Goal: Task Accomplishment & Management: Manage account settings

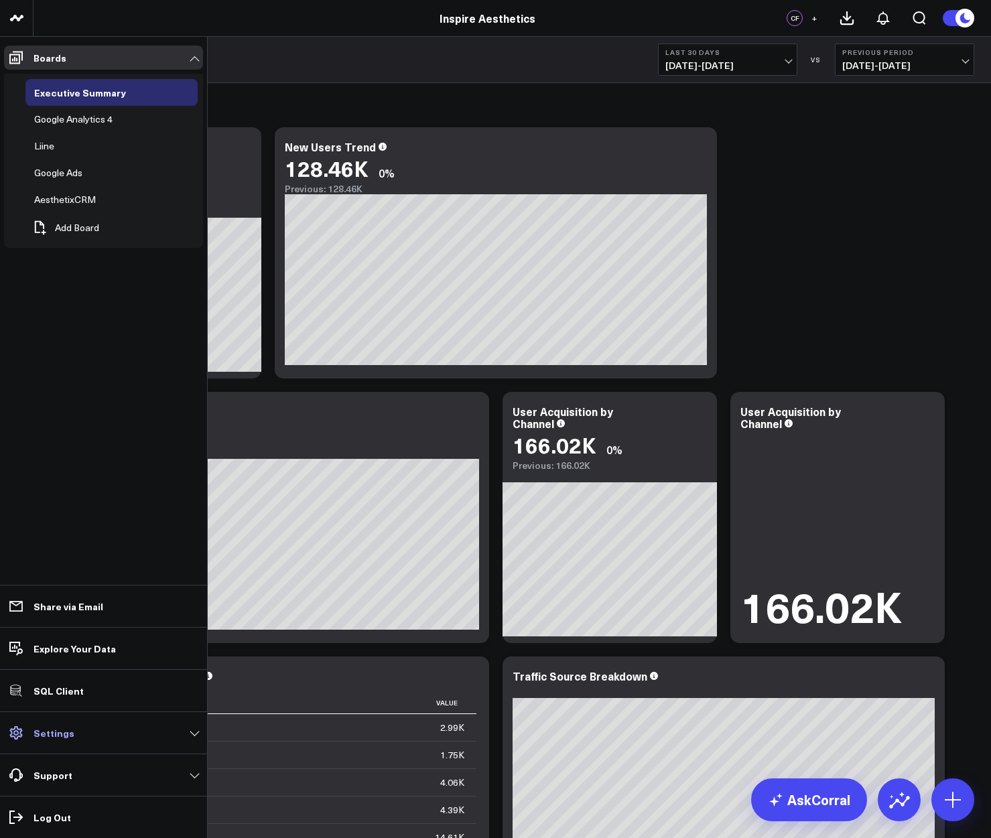
click at [96, 742] on link "Settings" at bounding box center [103, 733] width 199 height 24
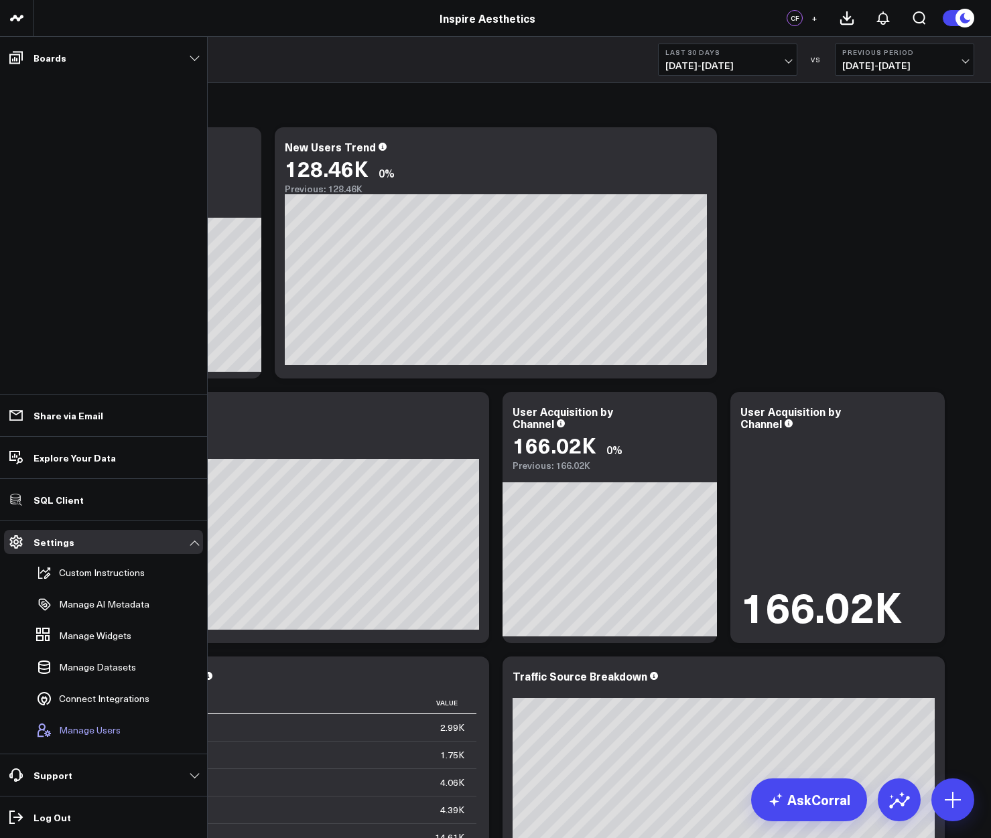
click at [101, 739] on button "Manage Users" at bounding box center [76, 729] width 90 height 29
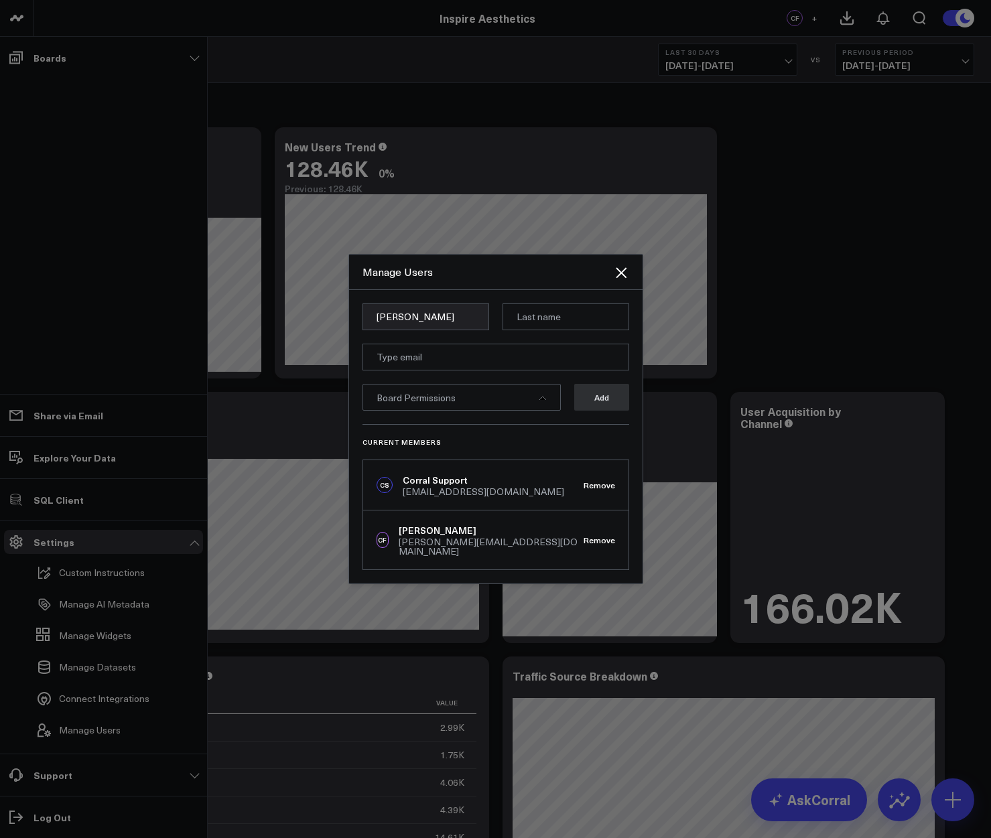
type input "[PERSON_NAME]"
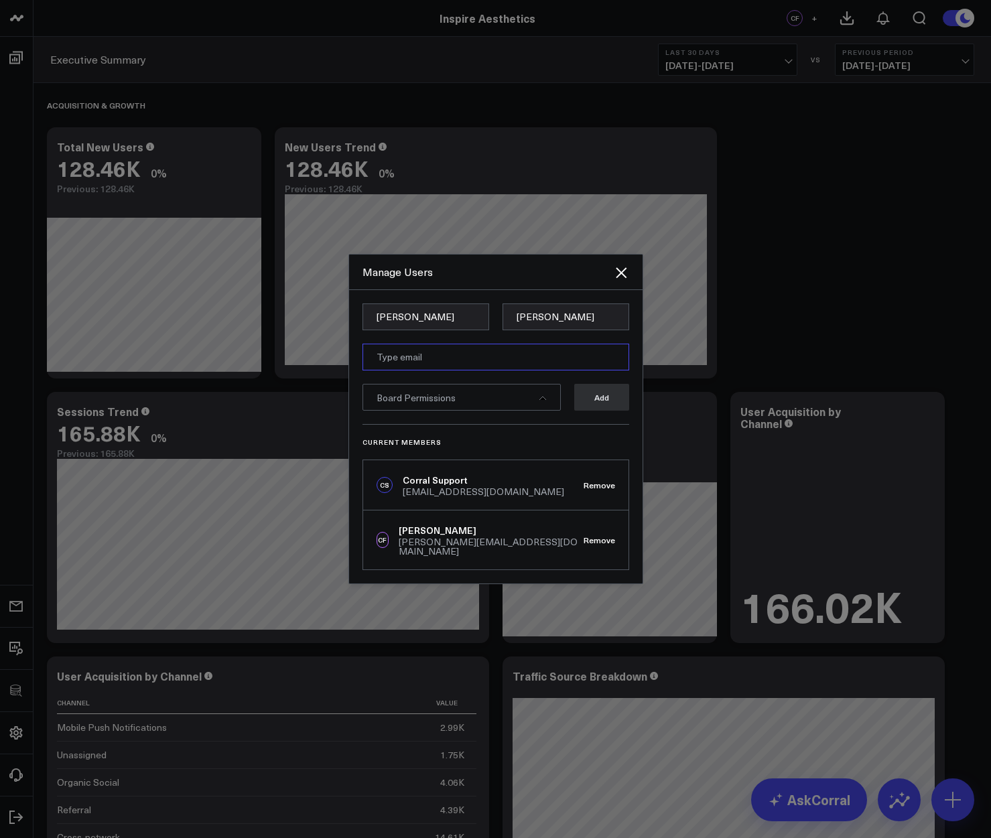
paste input "[EMAIL_ADDRESS][DOMAIN_NAME]"
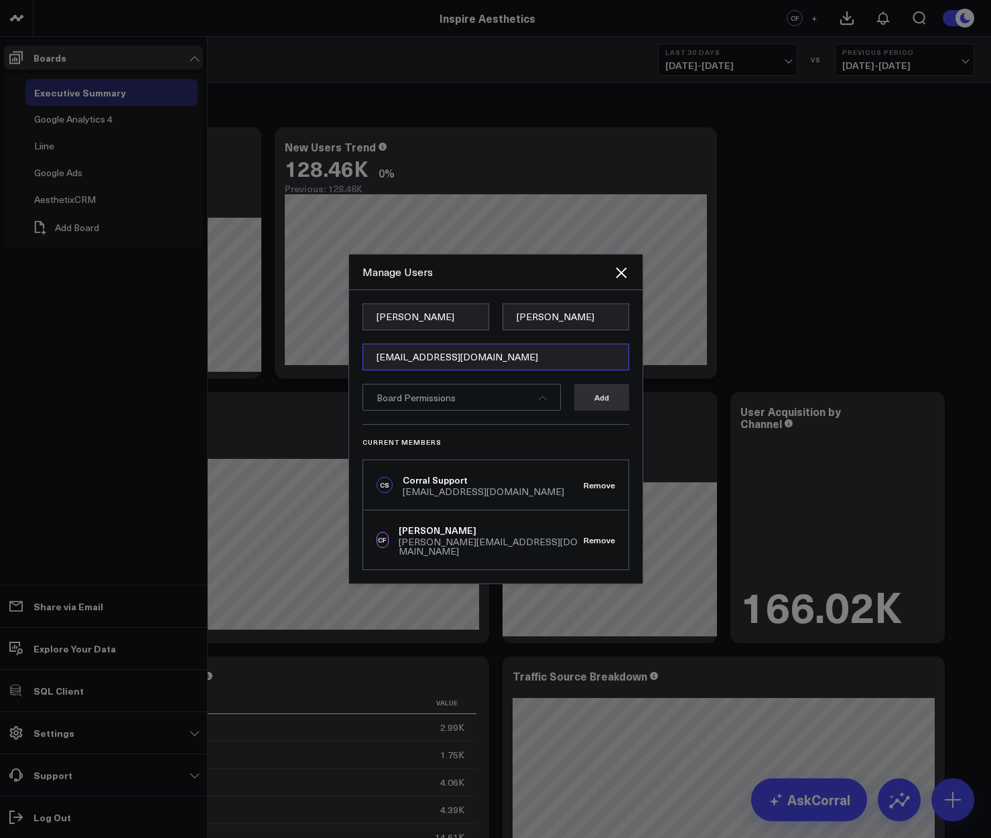
type input "[EMAIL_ADDRESS][DOMAIN_NAME]"
click at [486, 395] on div "Board Permissions" at bounding box center [461, 397] width 198 height 27
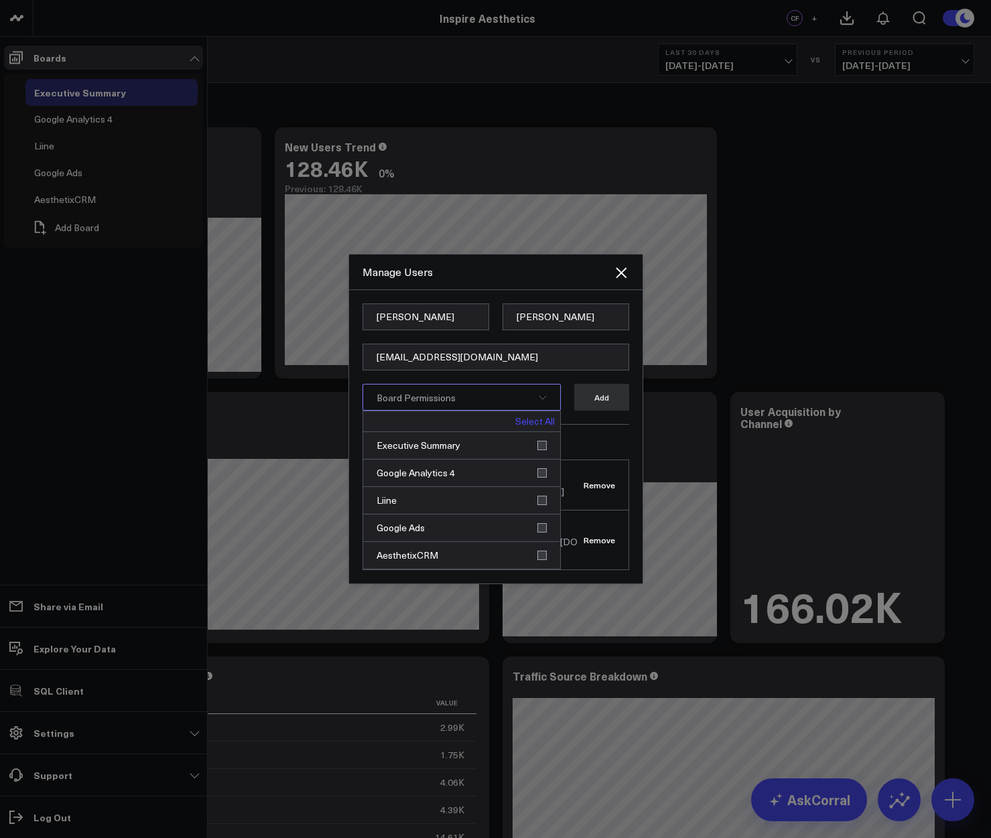
click at [544, 426] on link "Select All" at bounding box center [535, 421] width 40 height 9
click at [613, 279] on icon "Close" at bounding box center [621, 273] width 16 height 16
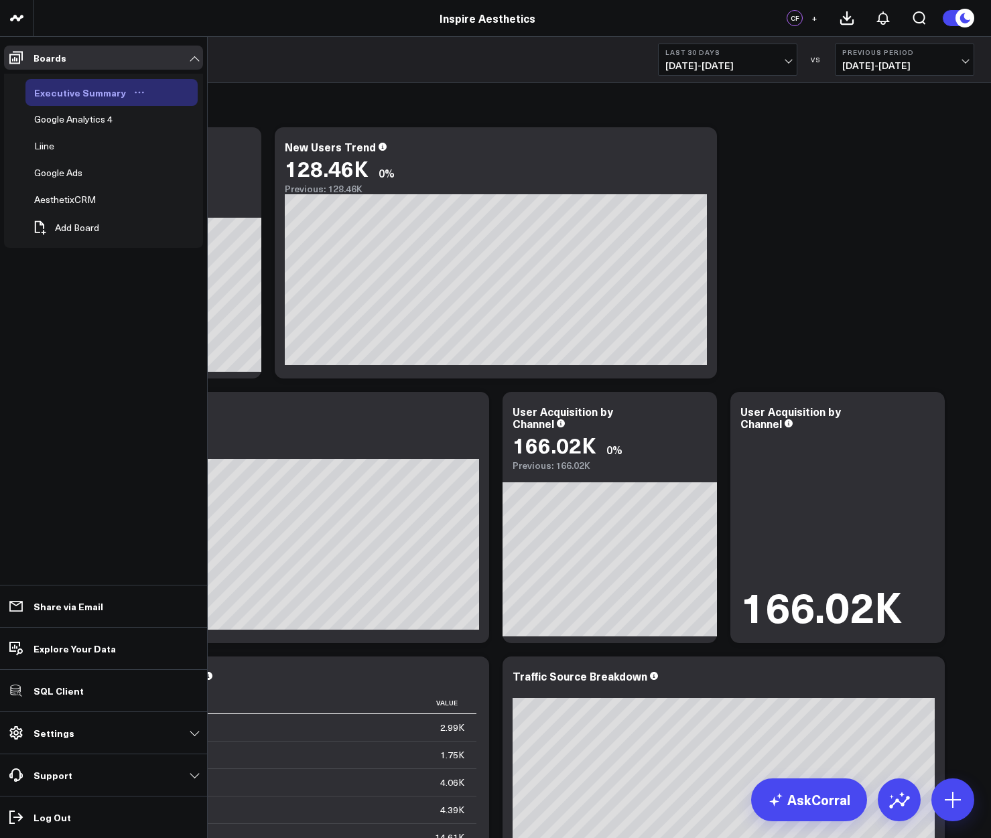
click at [95, 84] on div "Executive Summary" at bounding box center [80, 92] width 98 height 16
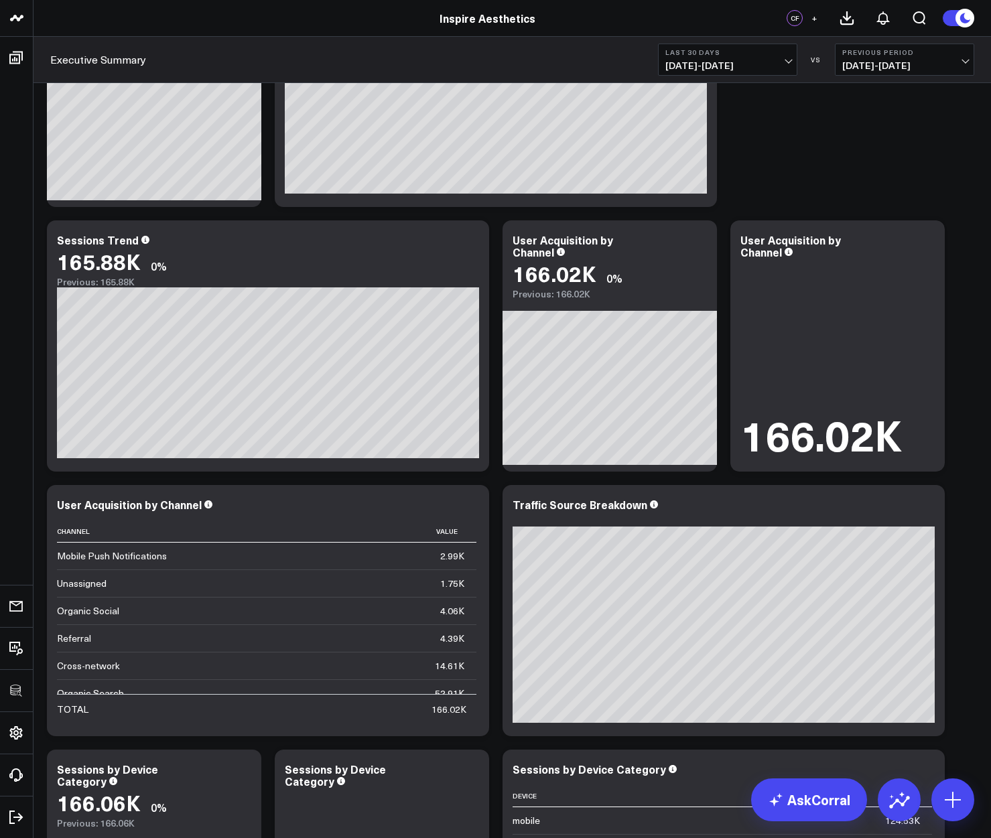
scroll to position [171, 0]
click at [928, 240] on icon at bounding box center [926, 242] width 16 height 16
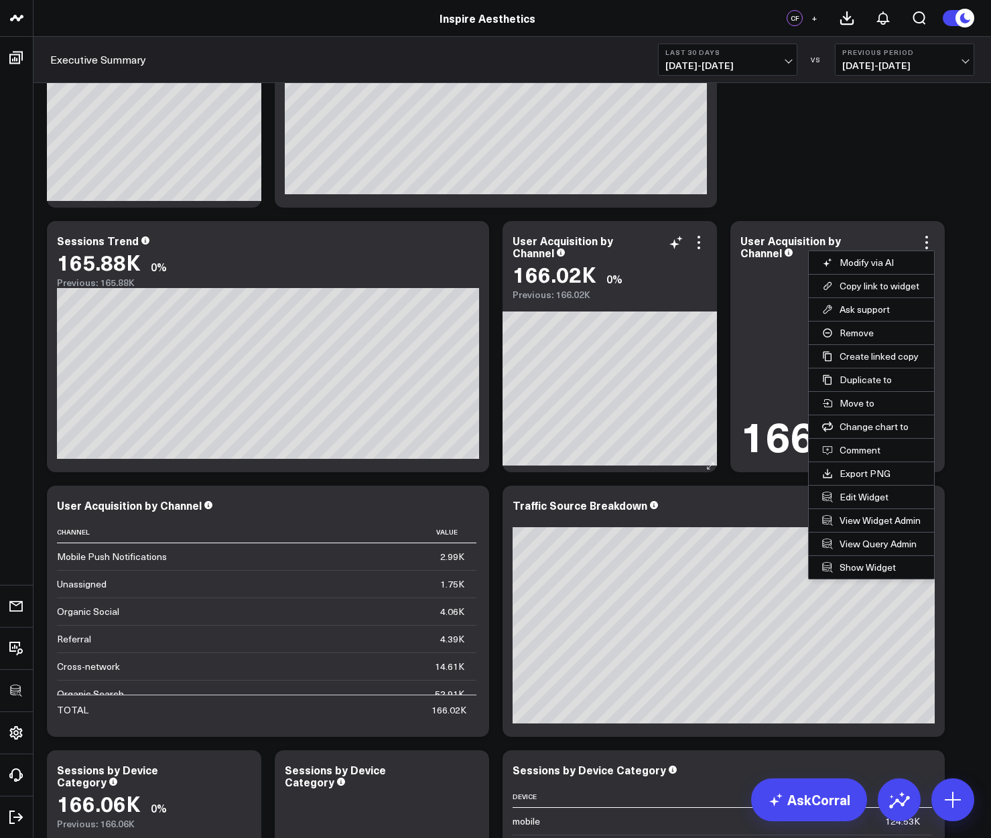
click at [864, 330] on button "Remove" at bounding box center [870, 332] width 125 height 23
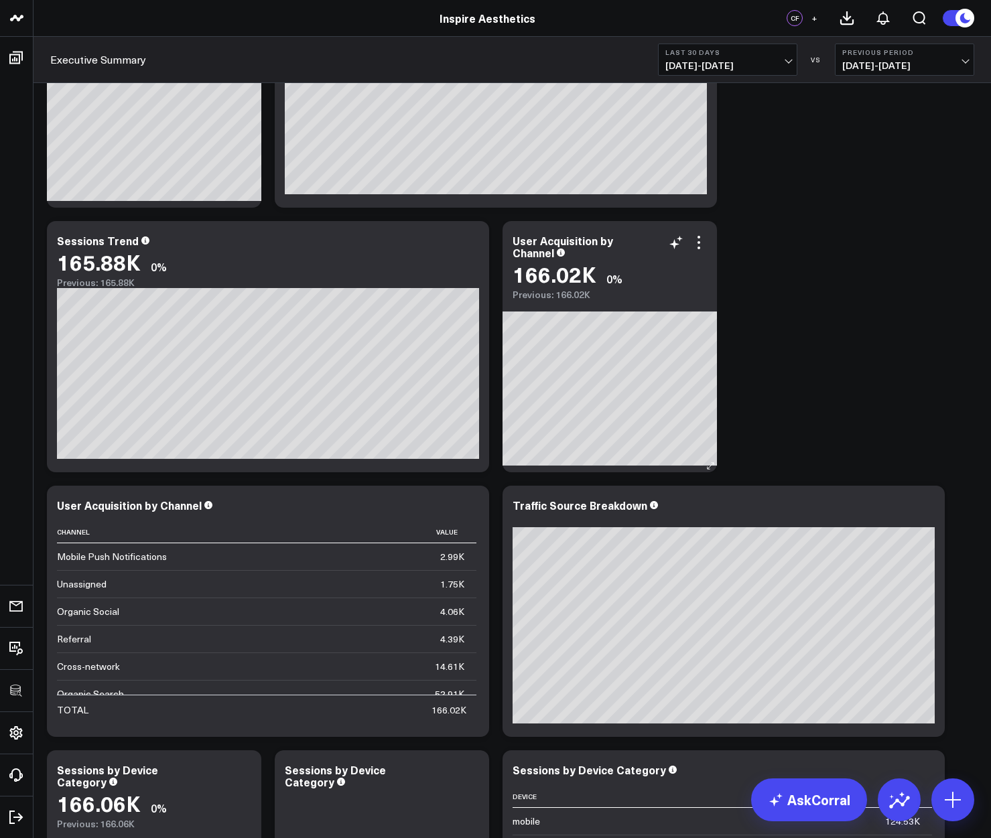
click at [696, 246] on icon at bounding box center [699, 242] width 16 height 16
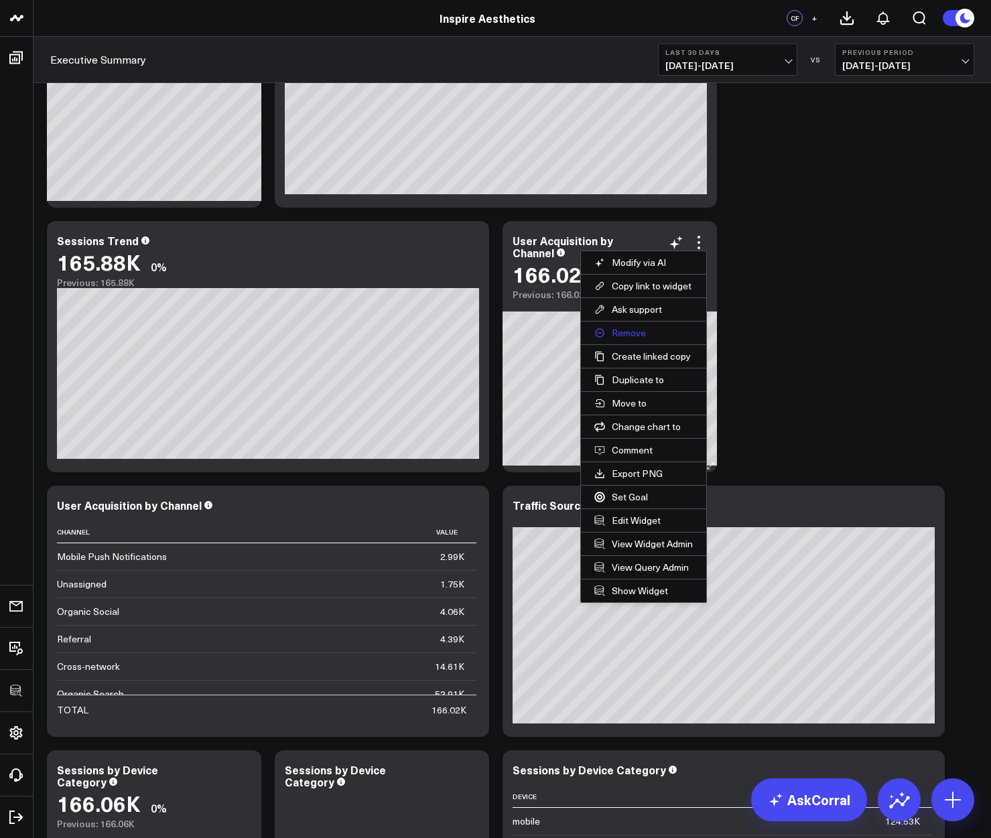
click at [628, 336] on button "Remove" at bounding box center [643, 332] width 125 height 23
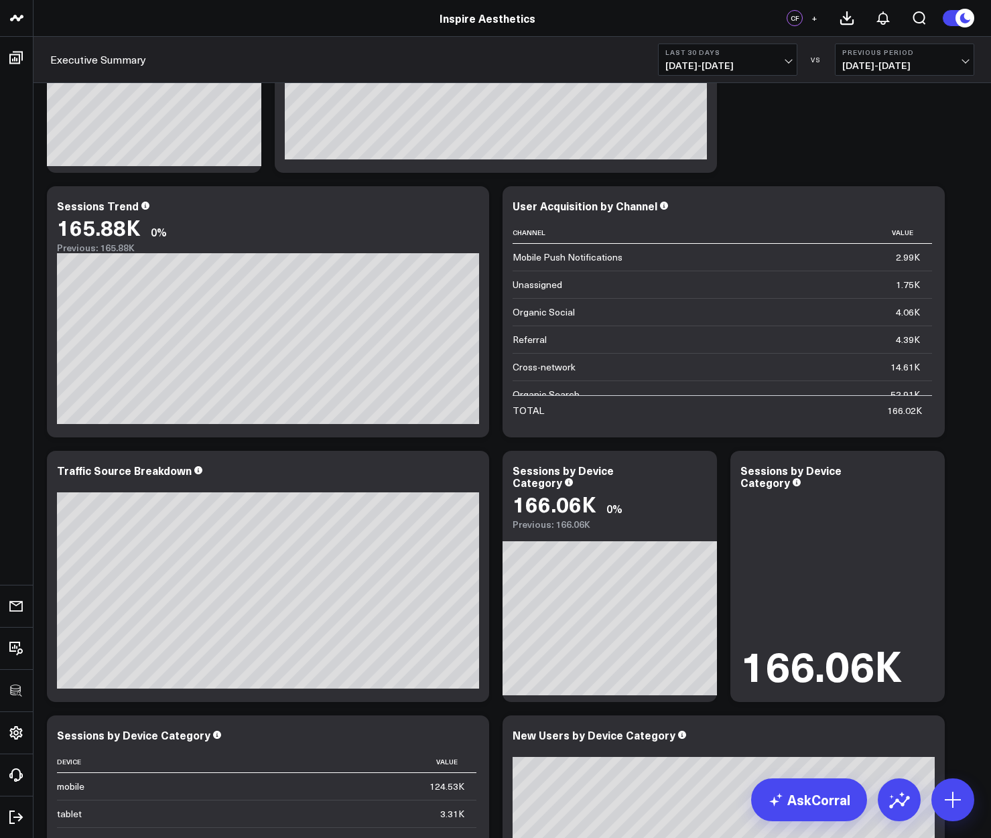
scroll to position [210, 0]
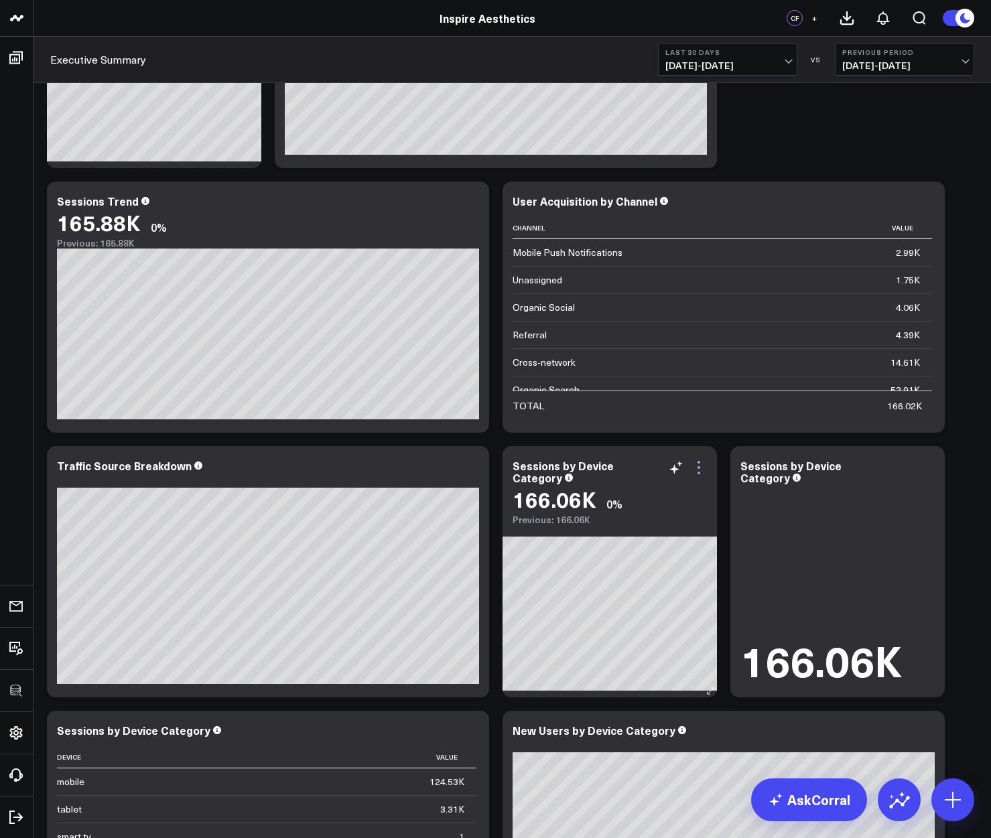
click at [702, 465] on icon at bounding box center [699, 467] width 16 height 16
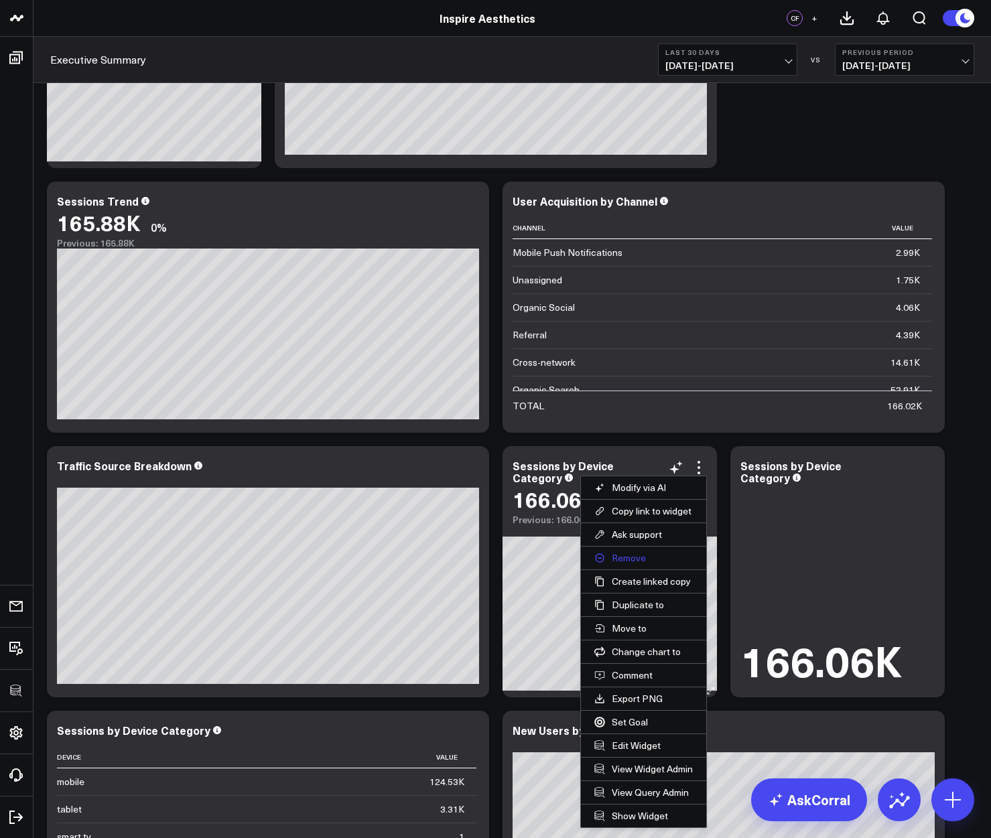
click at [636, 559] on button "Remove" at bounding box center [643, 558] width 125 height 23
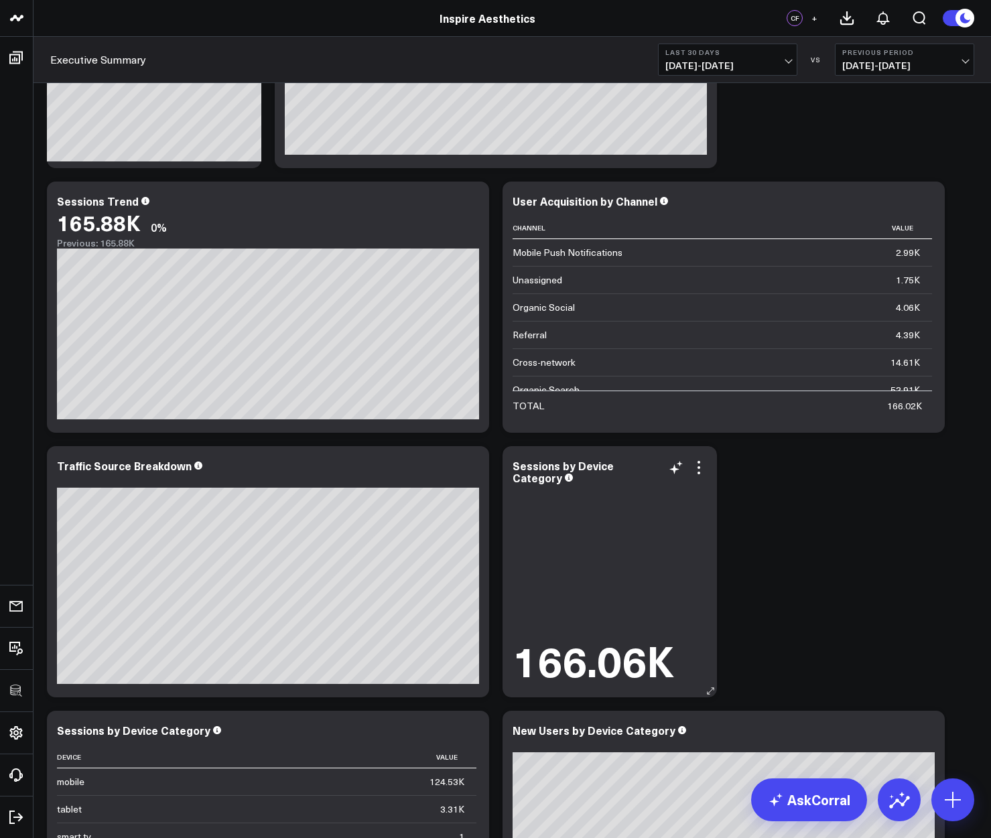
click at [707, 469] on div "Sessions by Device Category 166.06K" at bounding box center [609, 571] width 214 height 251
click at [701, 469] on icon at bounding box center [699, 467] width 16 height 16
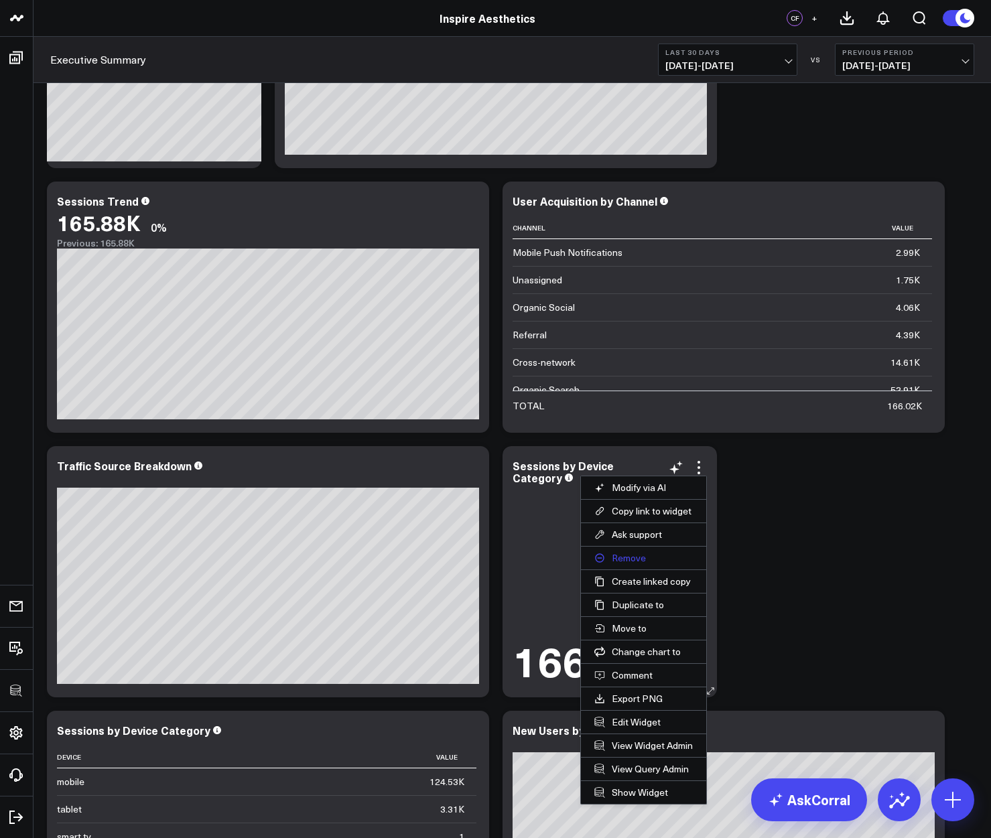
click at [628, 554] on button "Remove" at bounding box center [643, 558] width 125 height 23
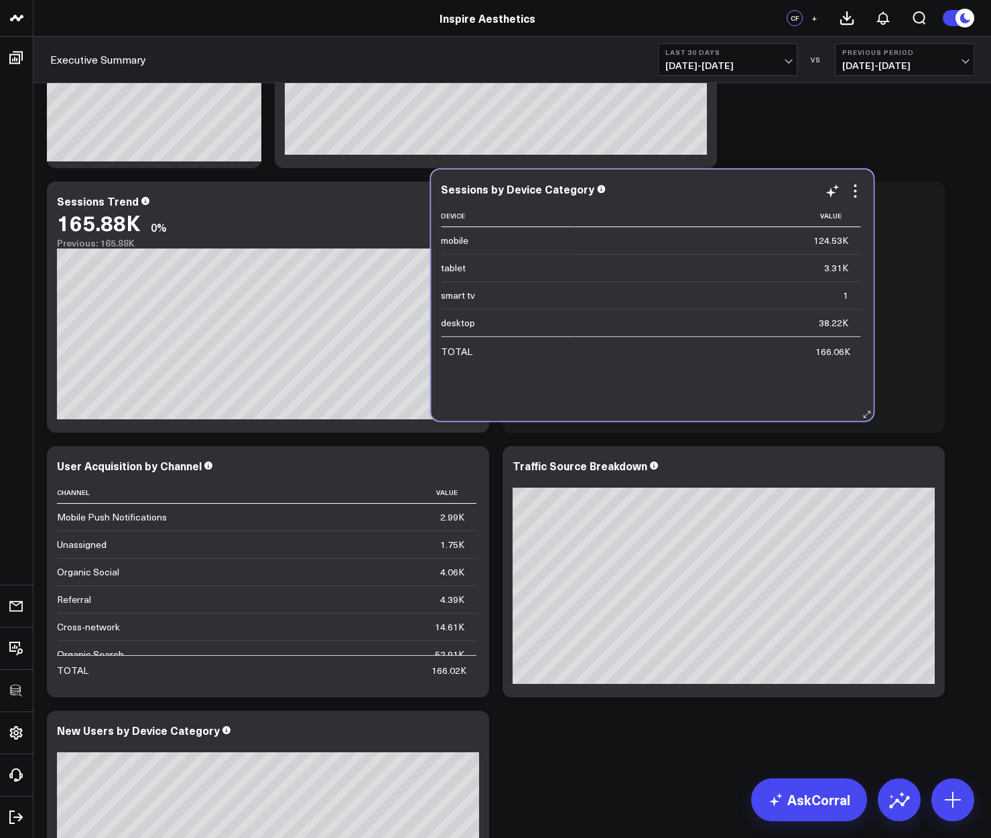
drag, startPoint x: 725, startPoint y: 461, endPoint x: 654, endPoint y: 186, distance: 284.9
click at [654, 186] on div "Sessions by Device Category" at bounding box center [652, 189] width 422 height 12
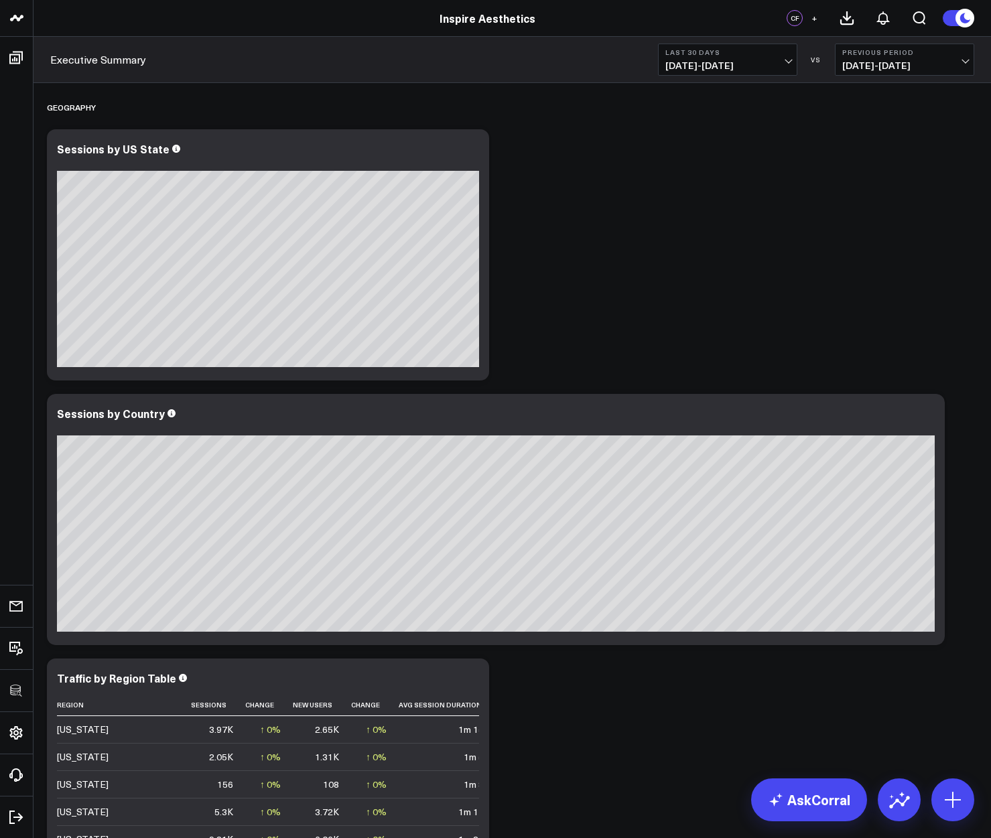
scroll to position [2386, 0]
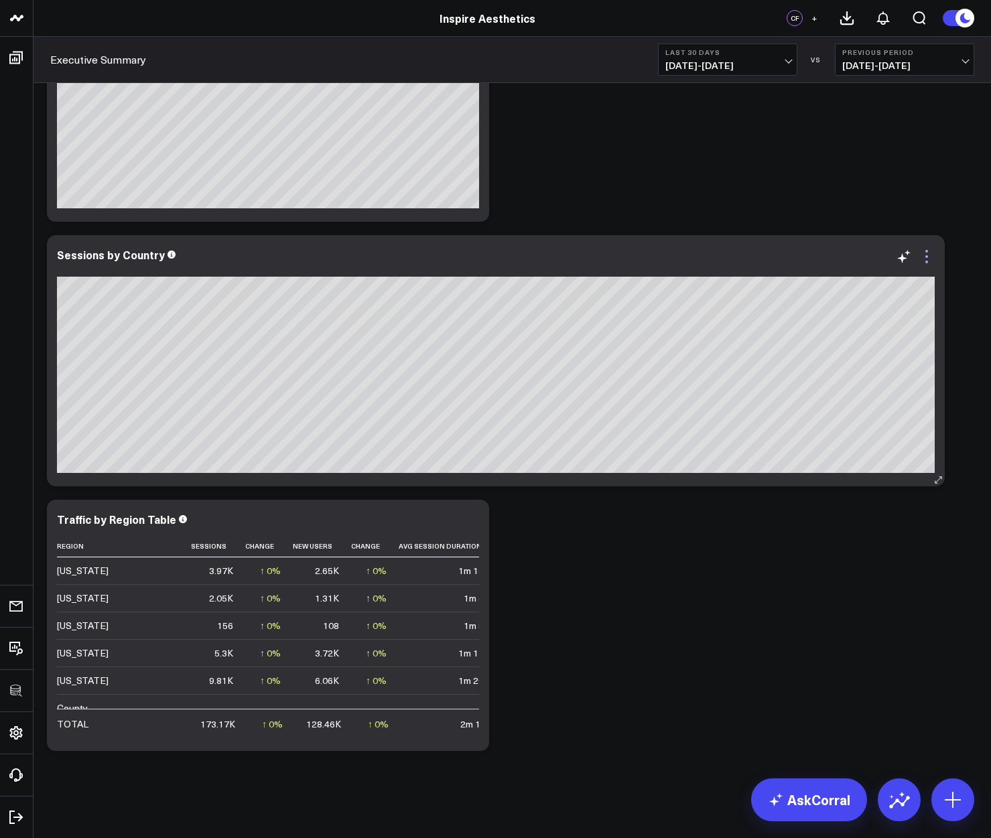
click at [926, 259] on icon at bounding box center [926, 256] width 16 height 16
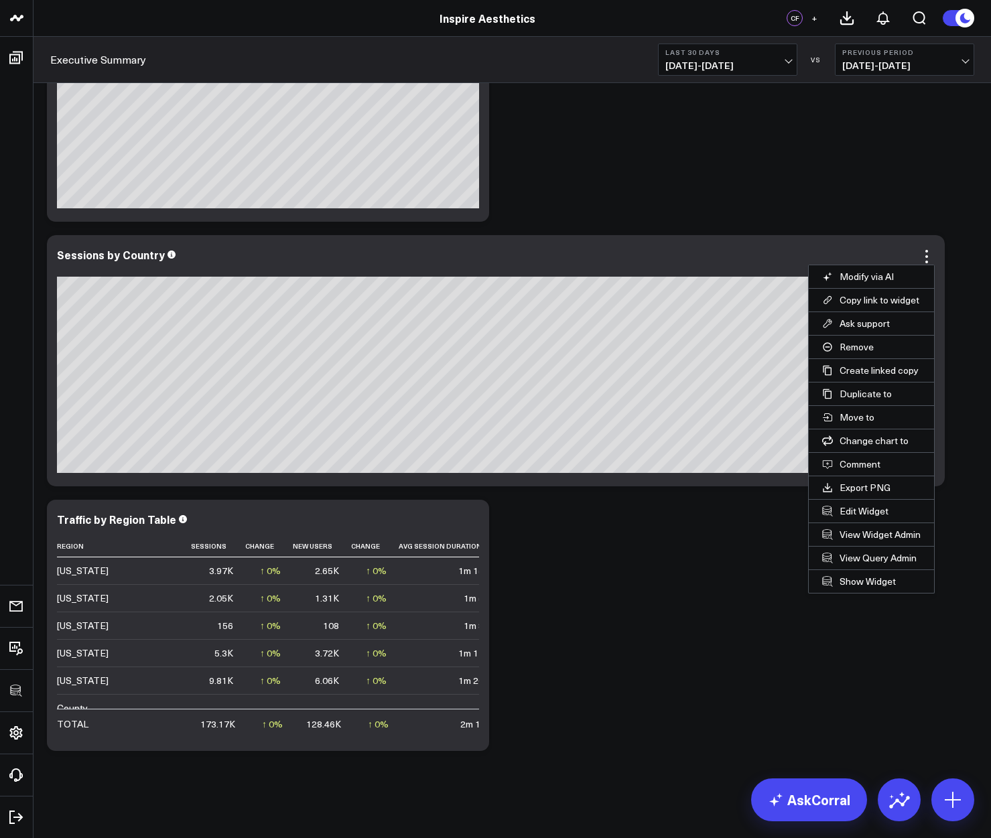
click at [846, 350] on button "Remove" at bounding box center [870, 347] width 125 height 23
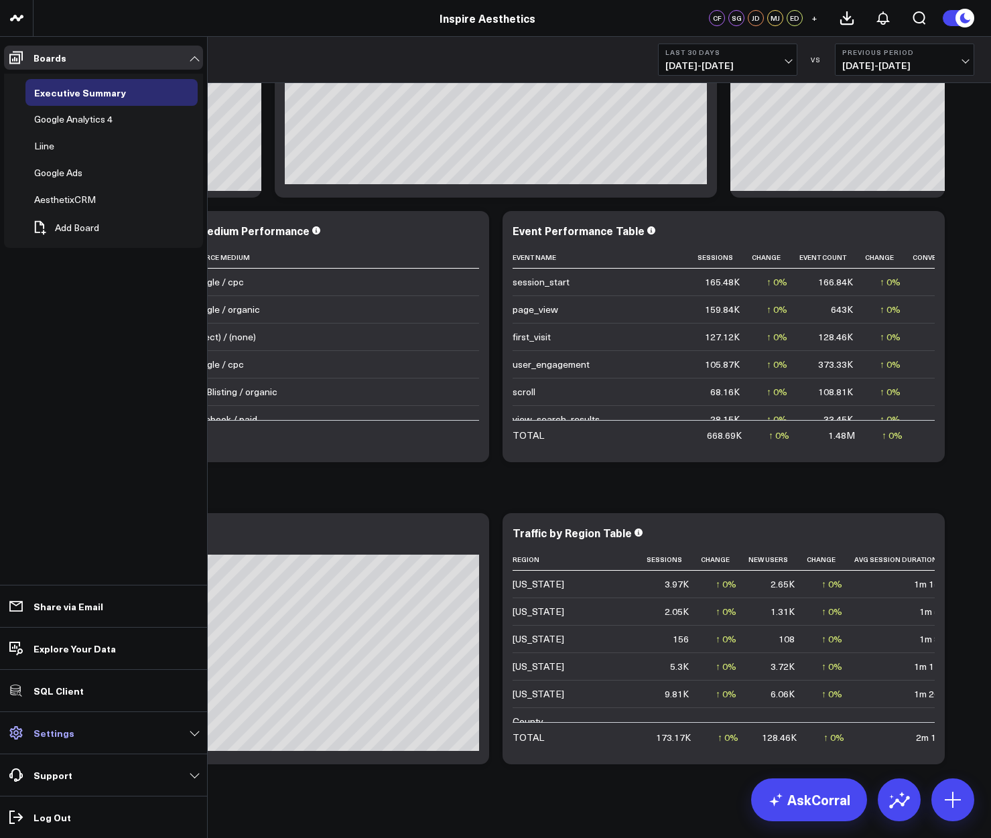
click at [13, 733] on icon at bounding box center [16, 733] width 16 height 16
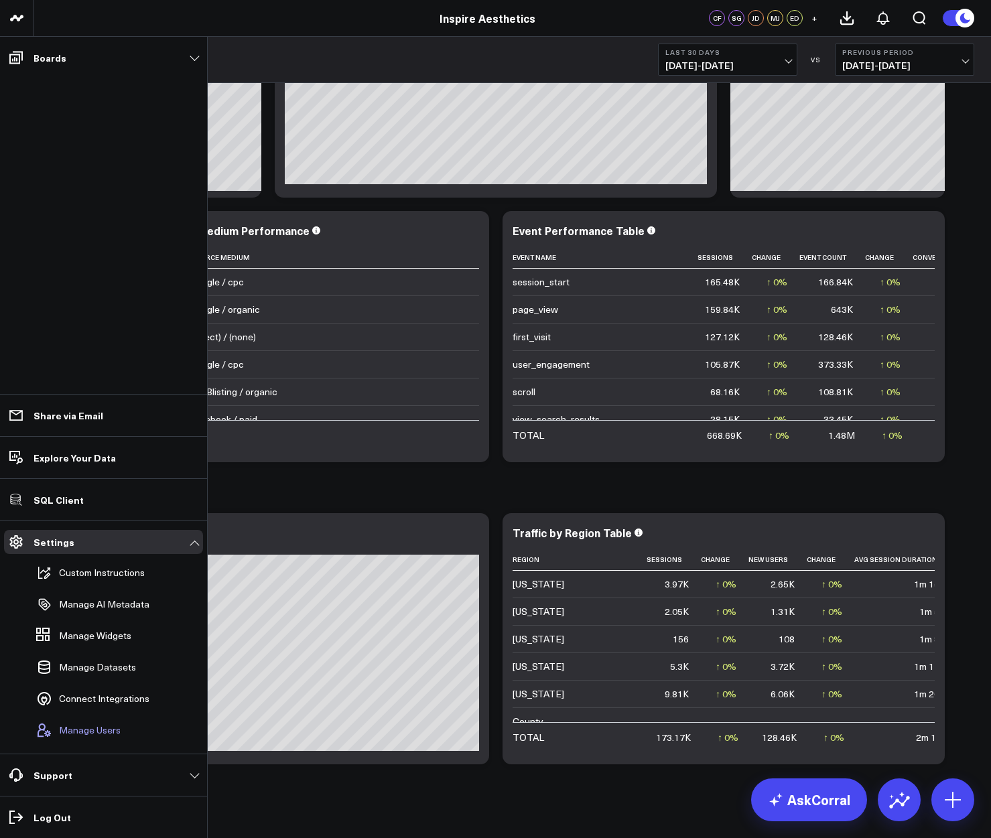
click at [56, 724] on button "Manage Users" at bounding box center [76, 729] width 90 height 29
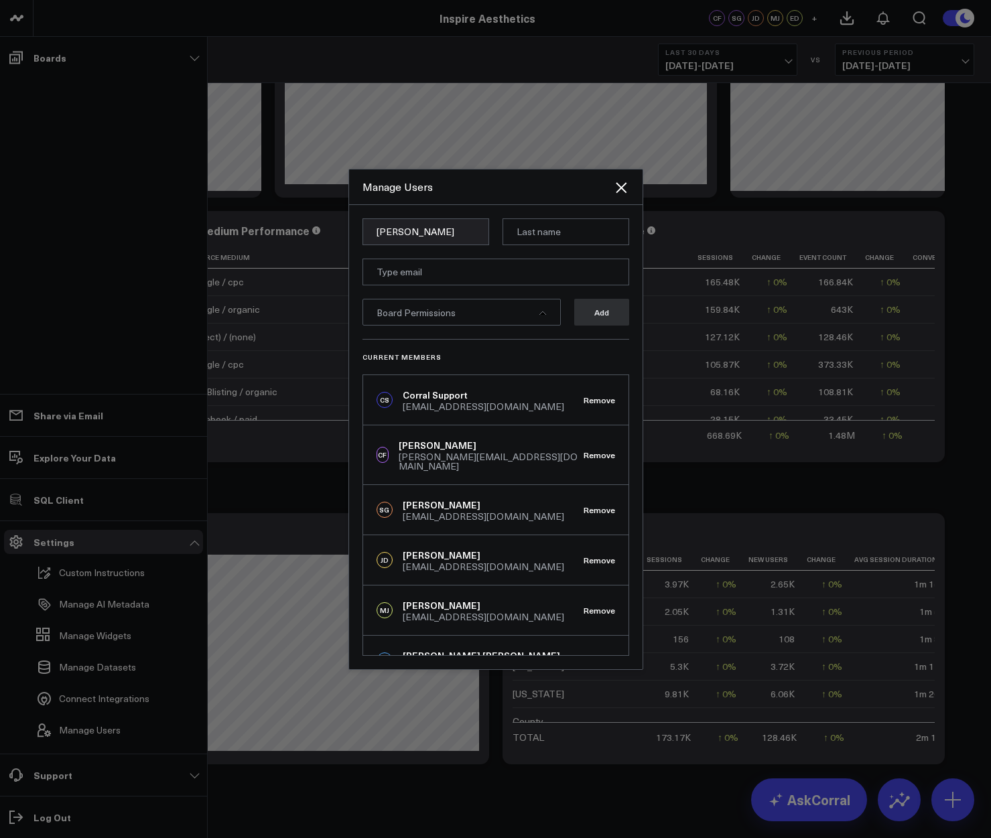
type input "Jessica"
paste input "Waluskiewicz"
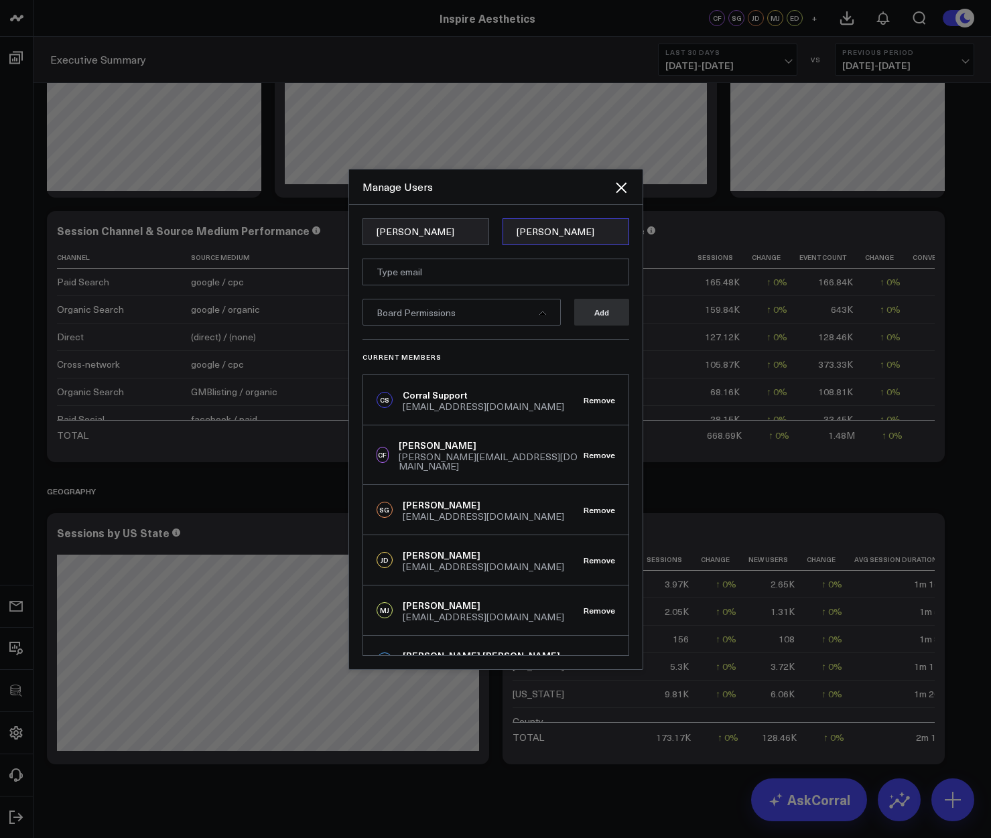
type input "Waluskiewicz"
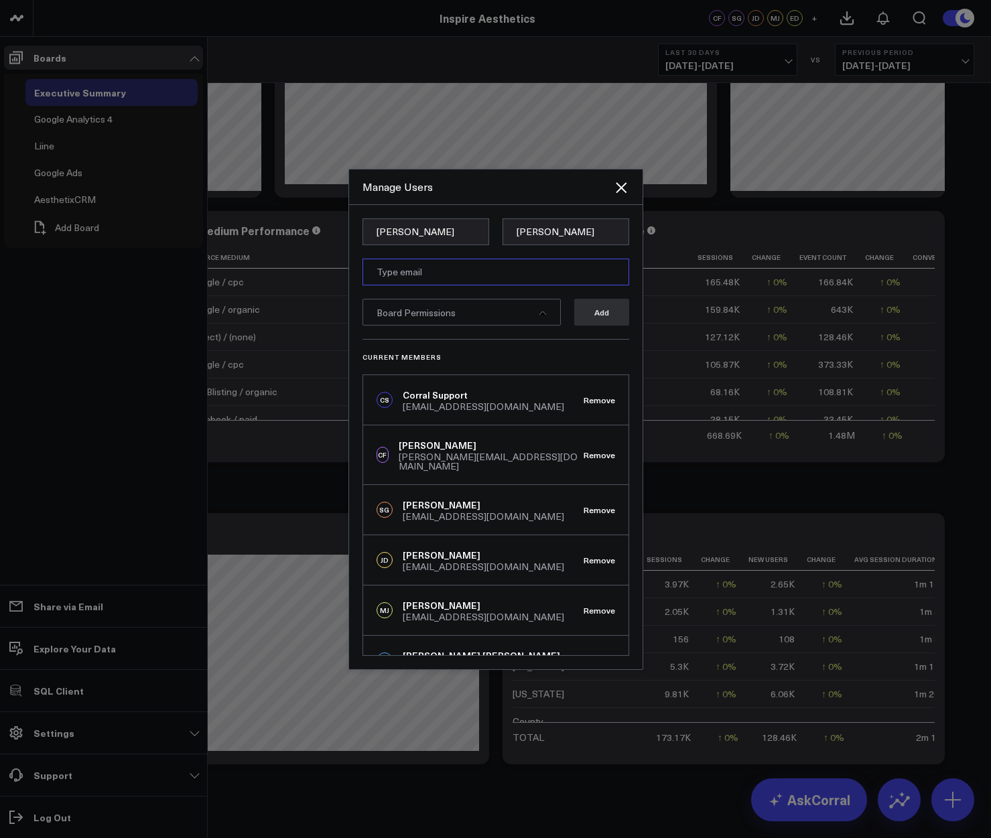
click at [468, 267] on input "email" at bounding box center [495, 272] width 267 height 27
paste input "jessica@inspireaesthetics.com"
type input "jessica@inspireaesthetics.com"
click at [549, 314] on div "Board Permissions" at bounding box center [461, 312] width 198 height 27
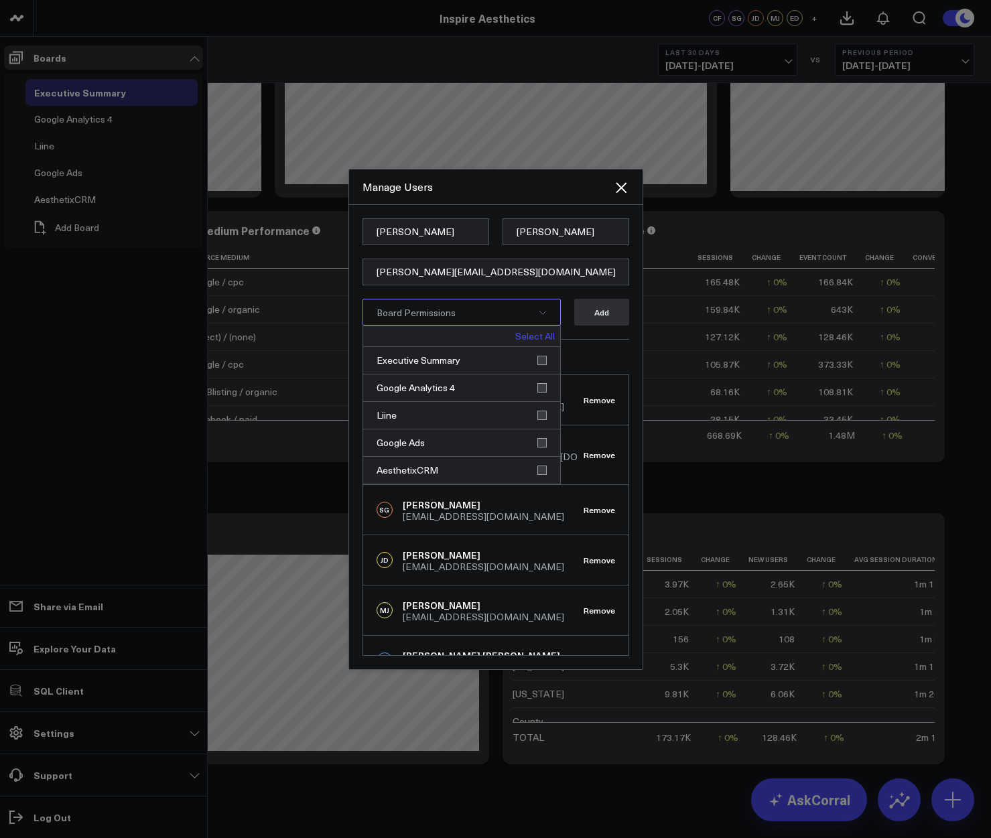
click at [541, 338] on link "Select All" at bounding box center [535, 336] width 40 height 9
click at [600, 317] on button "Add" at bounding box center [601, 312] width 55 height 27
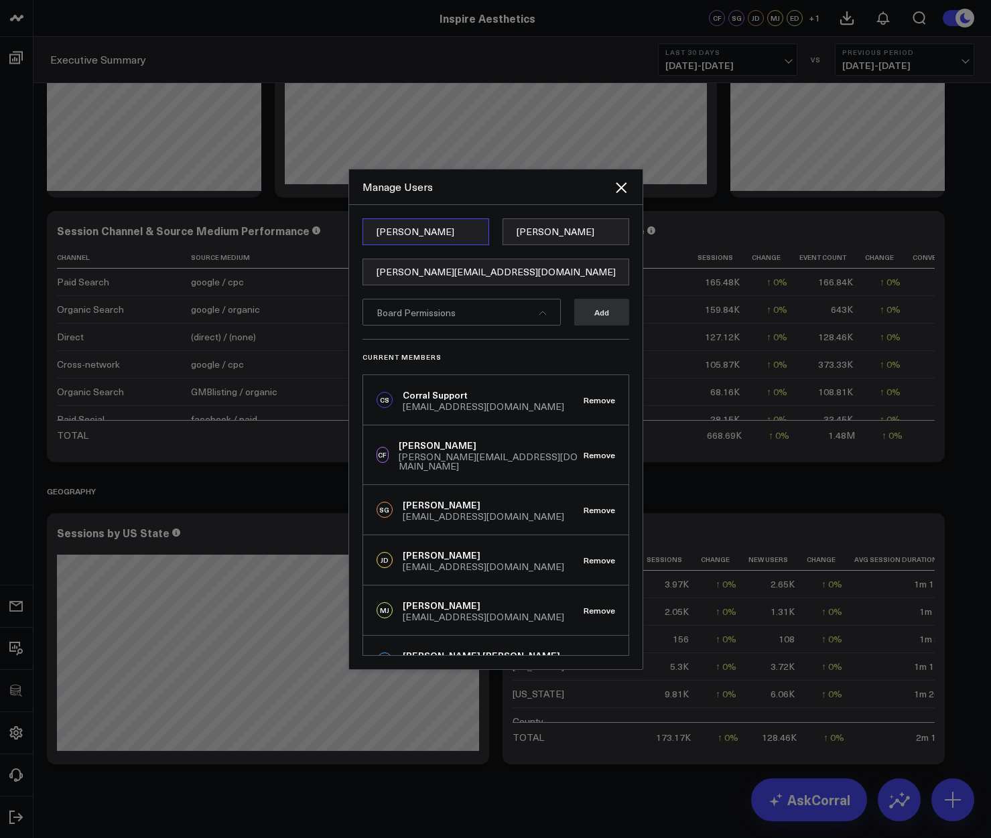
click at [393, 229] on input "Jessica" at bounding box center [425, 231] width 127 height 27
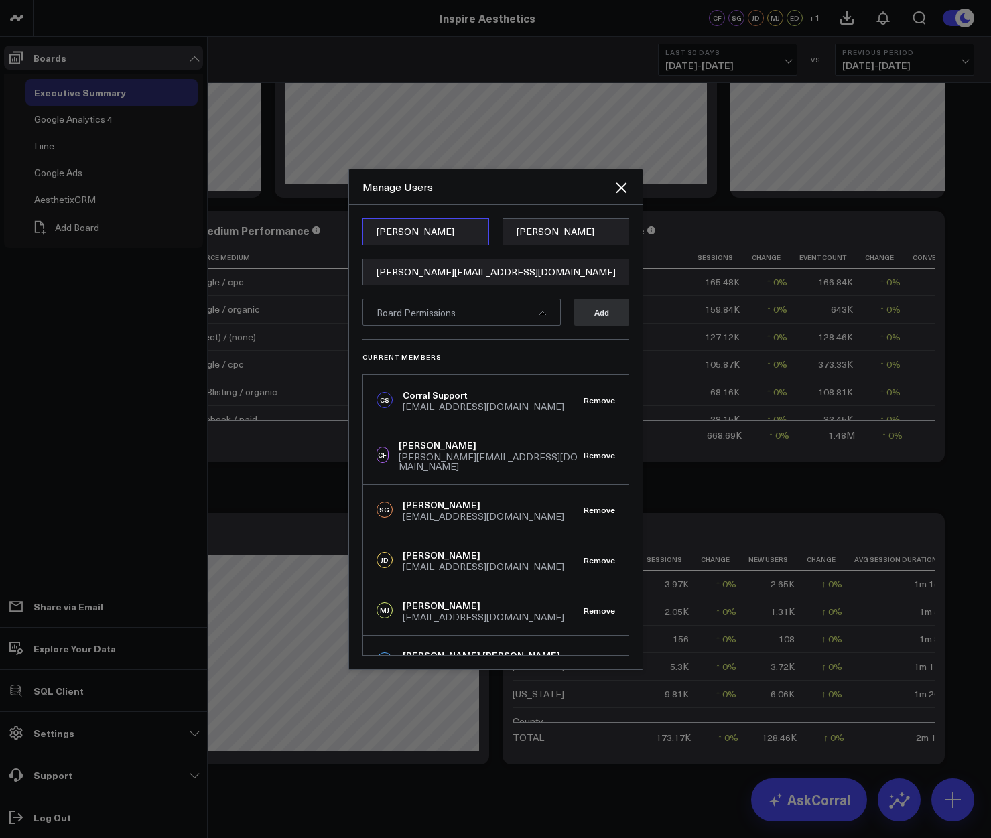
type input "Lindsay"
type input "DiPietro"
paste input "ldipietro@inspireaesthetics.com"
type input "ldipietro@inspireaesthetics.com"
click at [484, 312] on div "Board Permissions" at bounding box center [461, 312] width 198 height 27
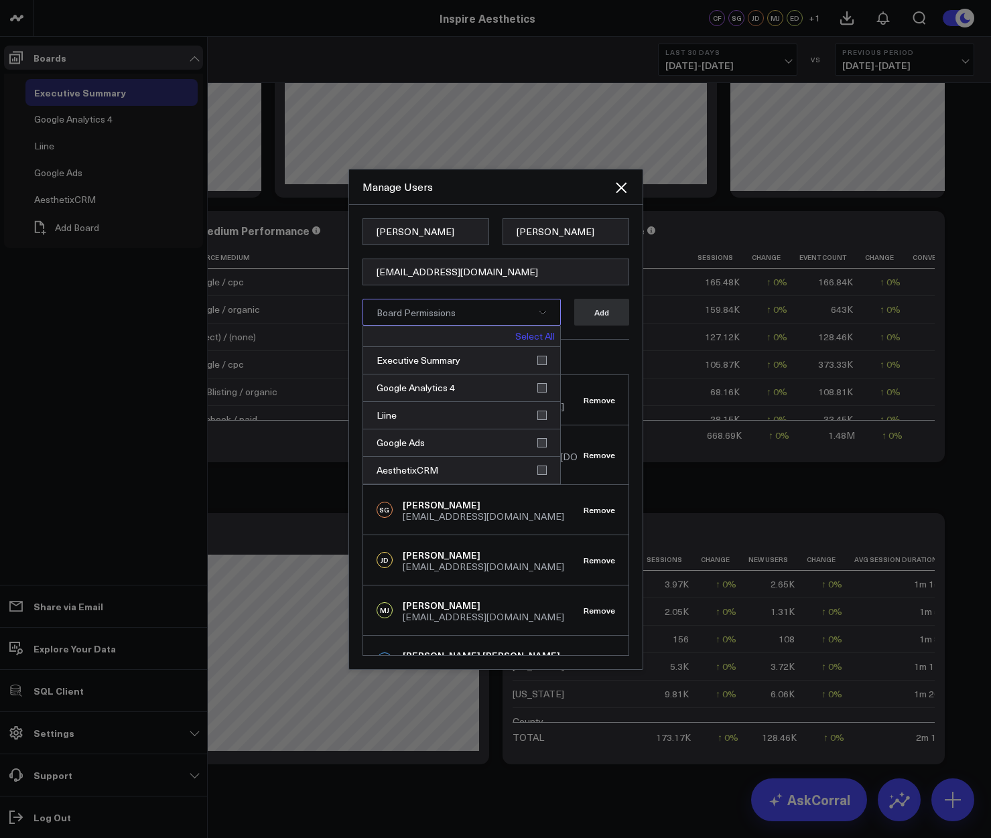
click at [553, 344] on div "Select All" at bounding box center [461, 336] width 197 height 21
click at [545, 338] on link "Select All" at bounding box center [535, 336] width 40 height 9
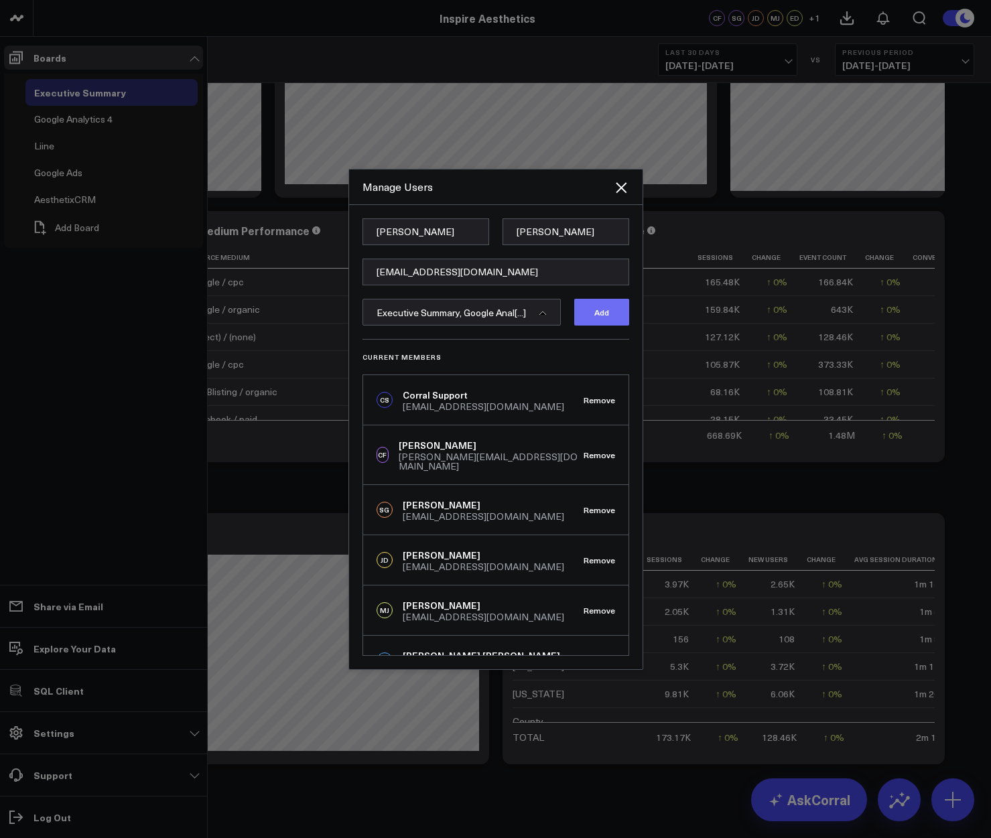
click at [605, 311] on button "Add" at bounding box center [601, 312] width 55 height 27
click at [620, 189] on icon "Close" at bounding box center [620, 187] width 11 height 11
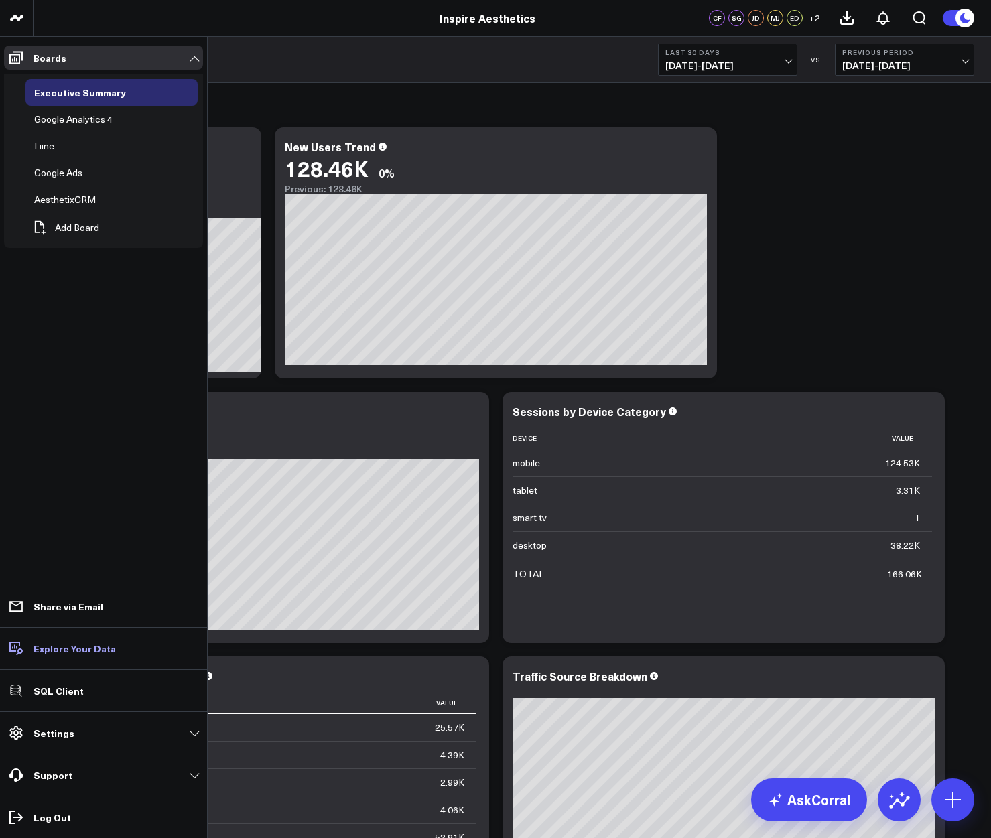
click at [69, 654] on p "Explore Your Data" at bounding box center [74, 648] width 82 height 11
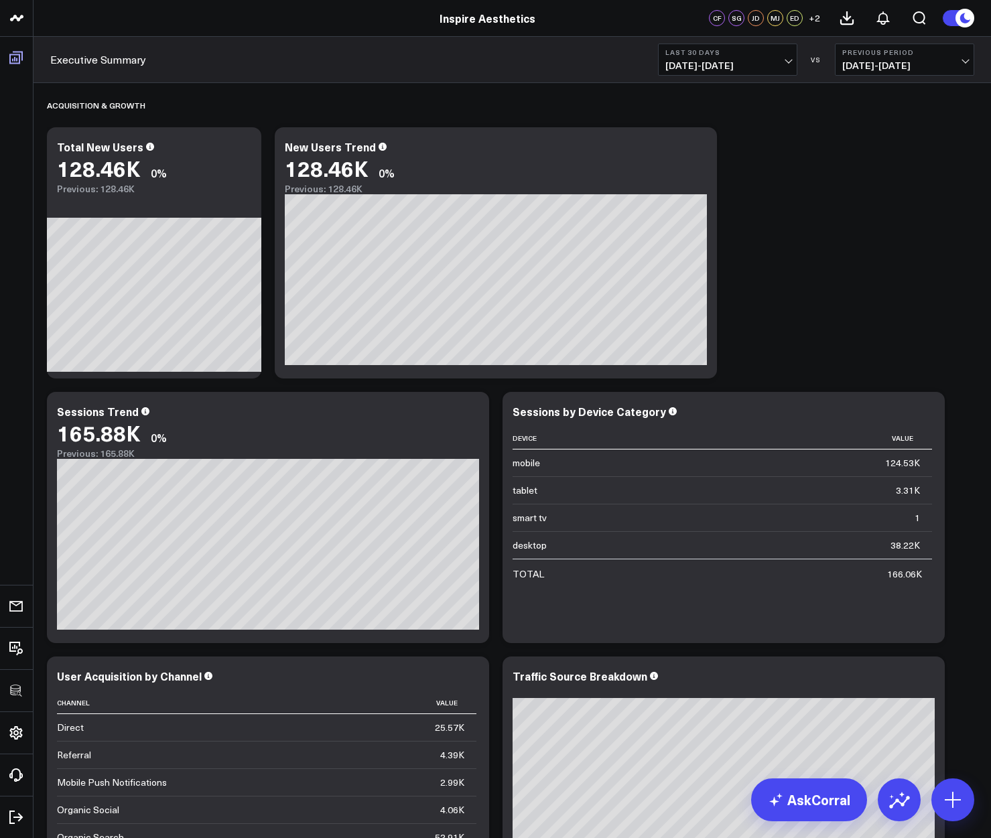
click at [16, 524] on ul "Boards Executive Summary Google Analytics 4 Liine Google Ads AesthetixCRM Add B…" at bounding box center [16, 437] width 33 height 801
click at [22, 56] on icon at bounding box center [15, 58] width 13 height 13
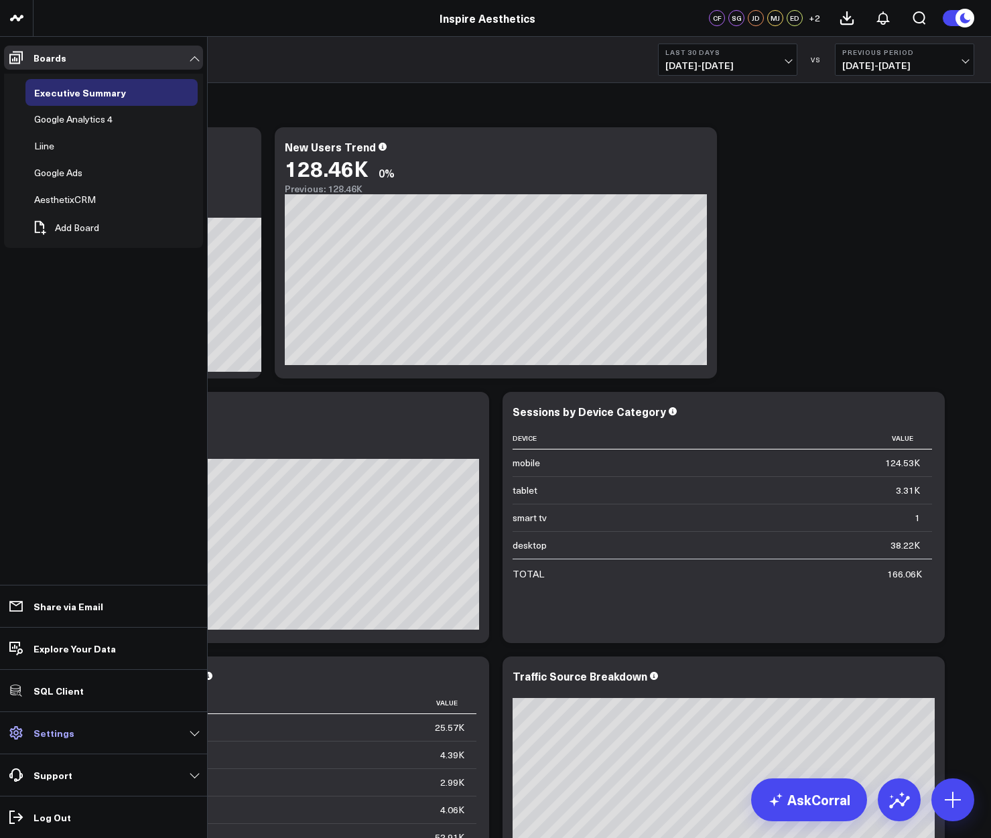
click at [127, 733] on link "Settings" at bounding box center [103, 733] width 199 height 24
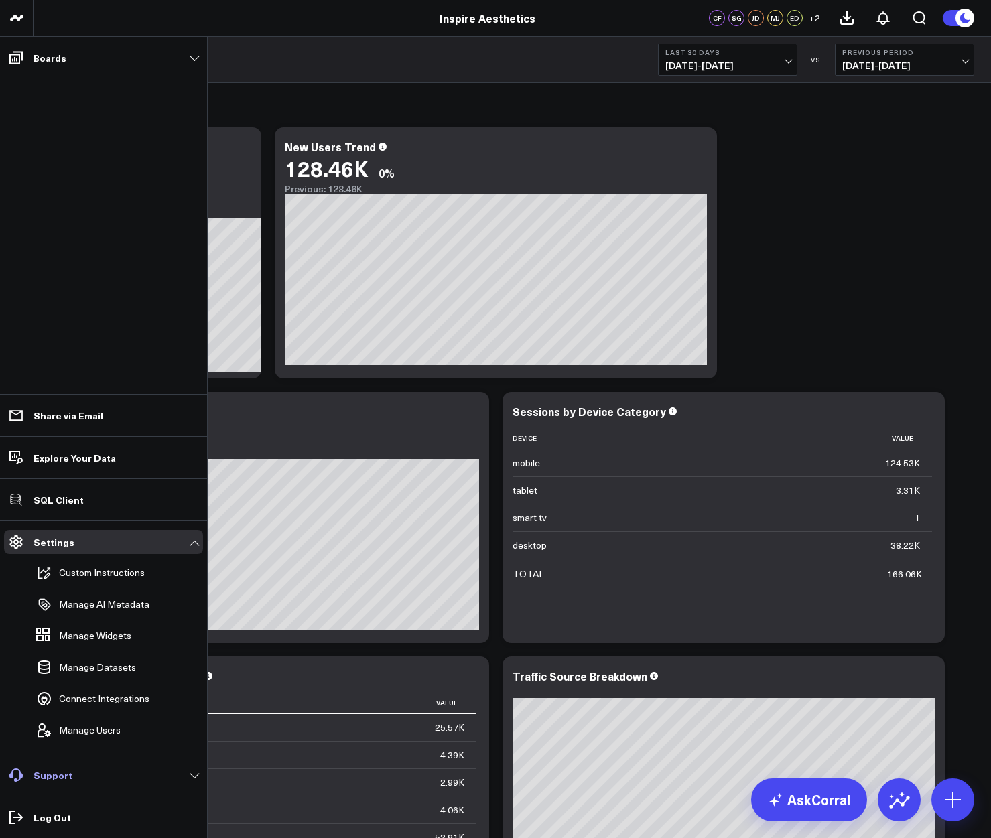
click at [151, 780] on link "Support" at bounding box center [103, 775] width 199 height 24
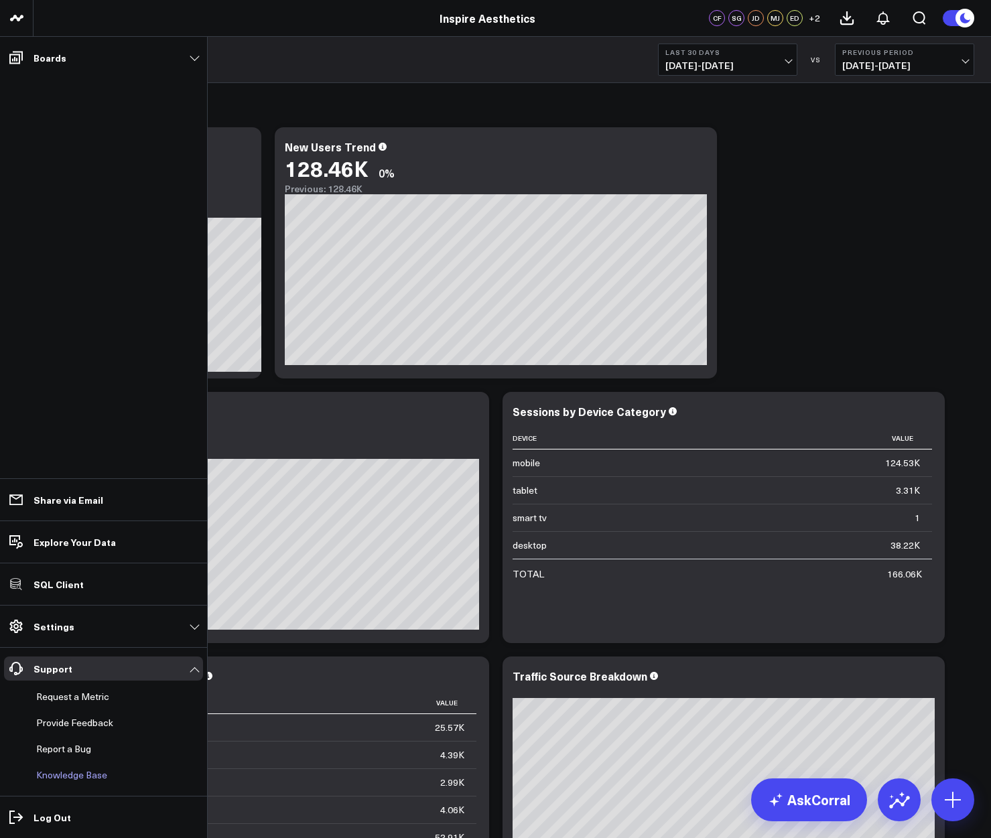
click at [59, 778] on link "Knowledge Base" at bounding box center [97, 775] width 132 height 24
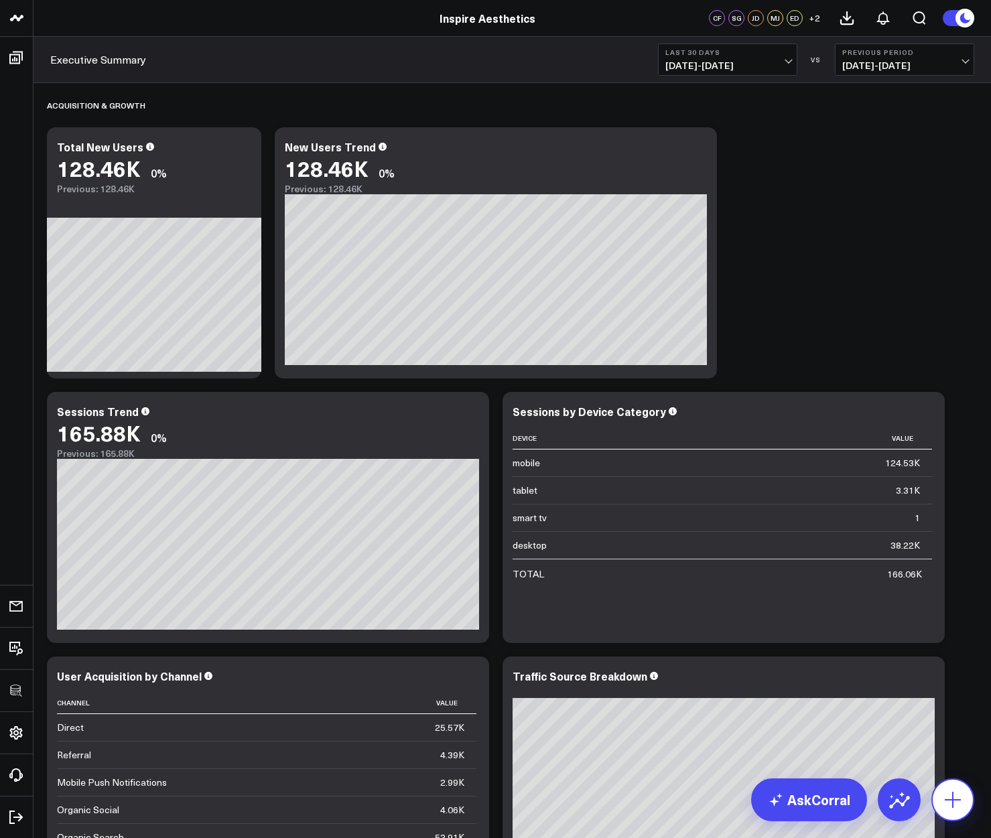
click at [954, 796] on icon at bounding box center [952, 799] width 21 height 21
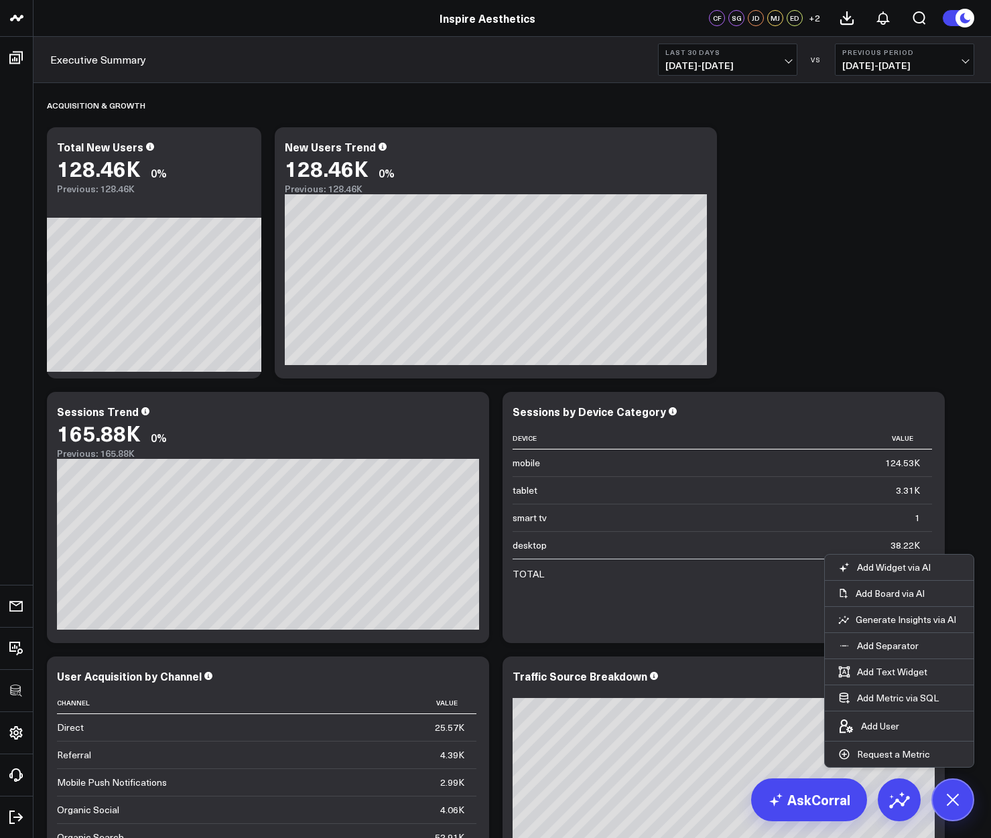
click at [956, 796] on icon at bounding box center [952, 799] width 23 height 23
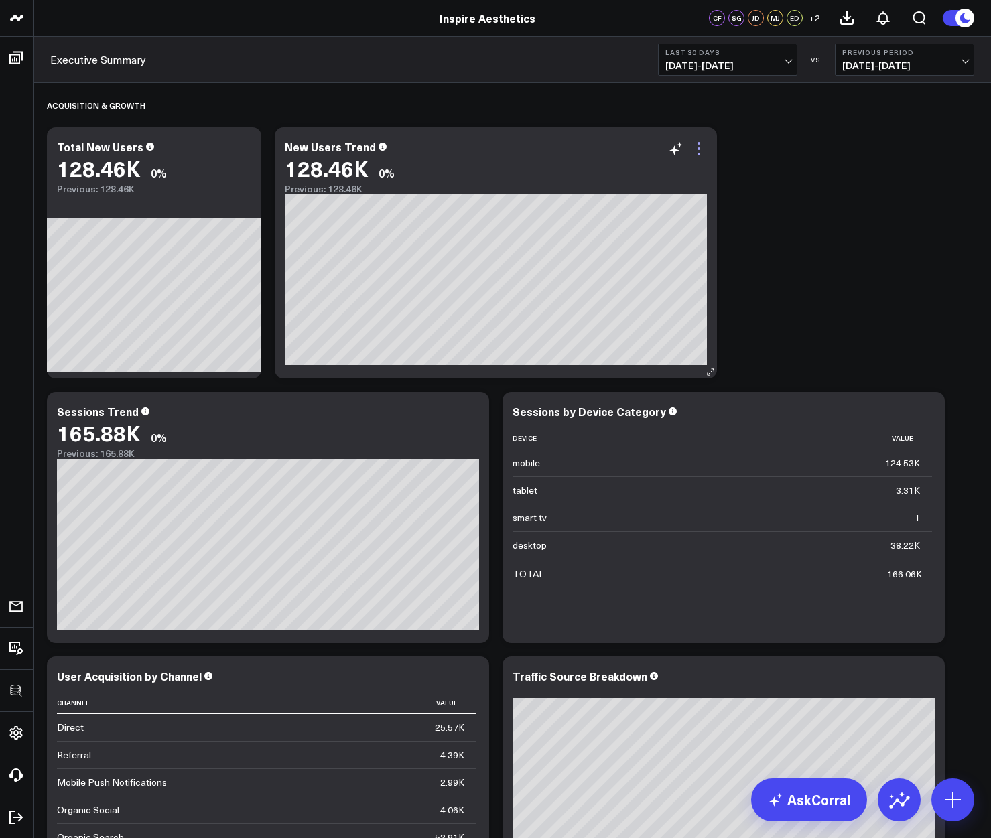
click at [698, 148] on icon at bounding box center [698, 148] width 3 height 3
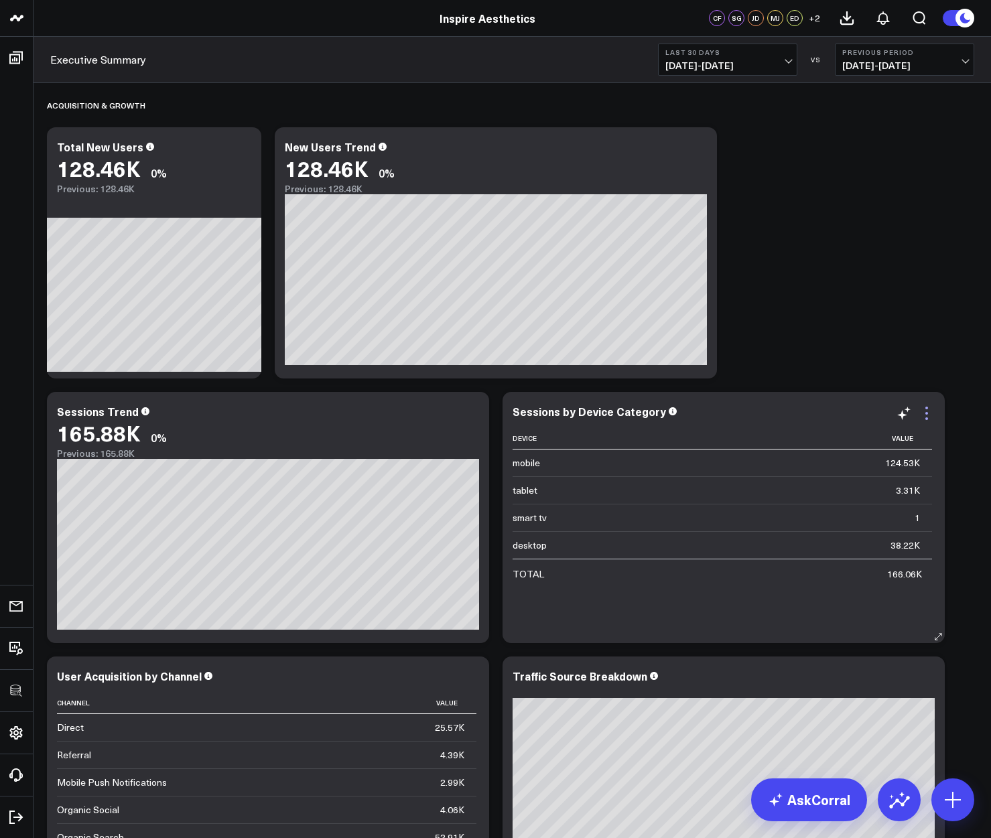
click at [930, 417] on icon at bounding box center [926, 413] width 16 height 16
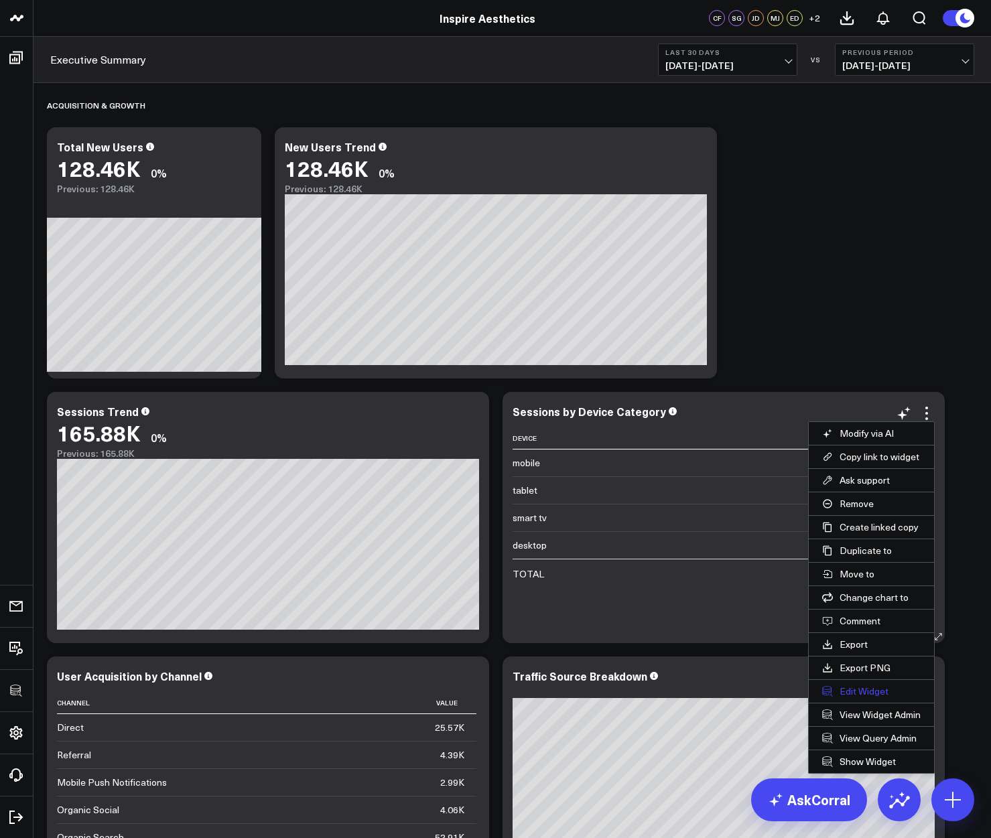
click at [852, 688] on button "Edit Widget" at bounding box center [870, 691] width 125 height 23
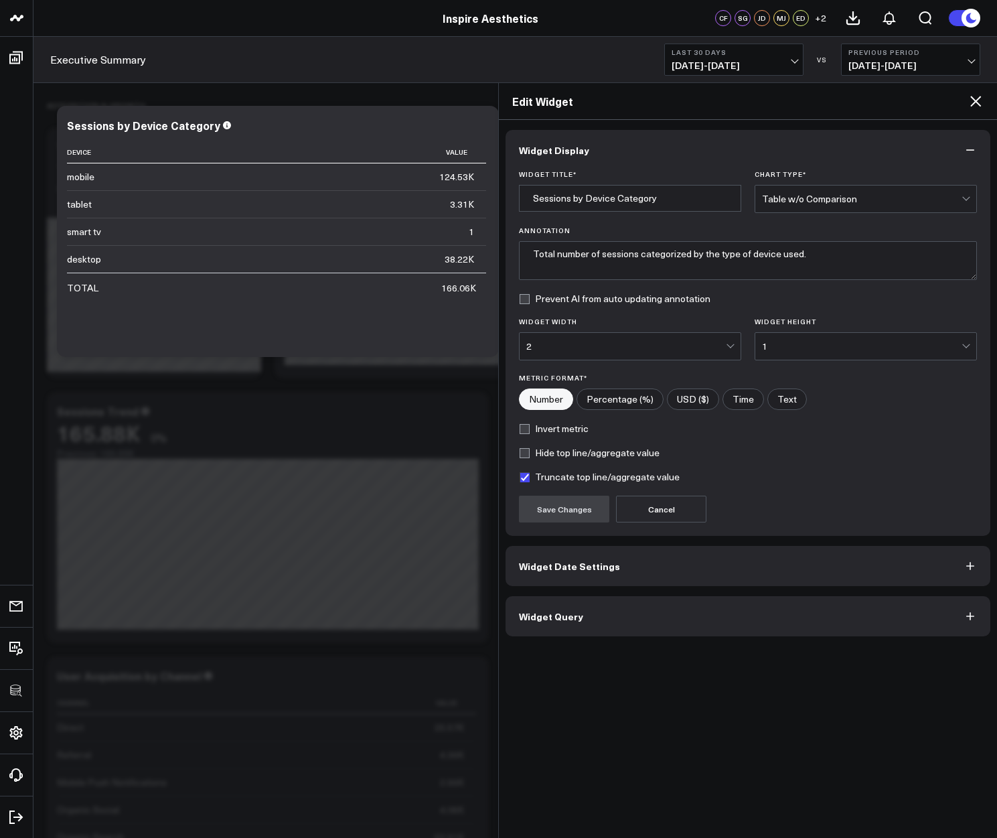
click at [713, 565] on button "Widget Date Settings" at bounding box center [748, 566] width 485 height 40
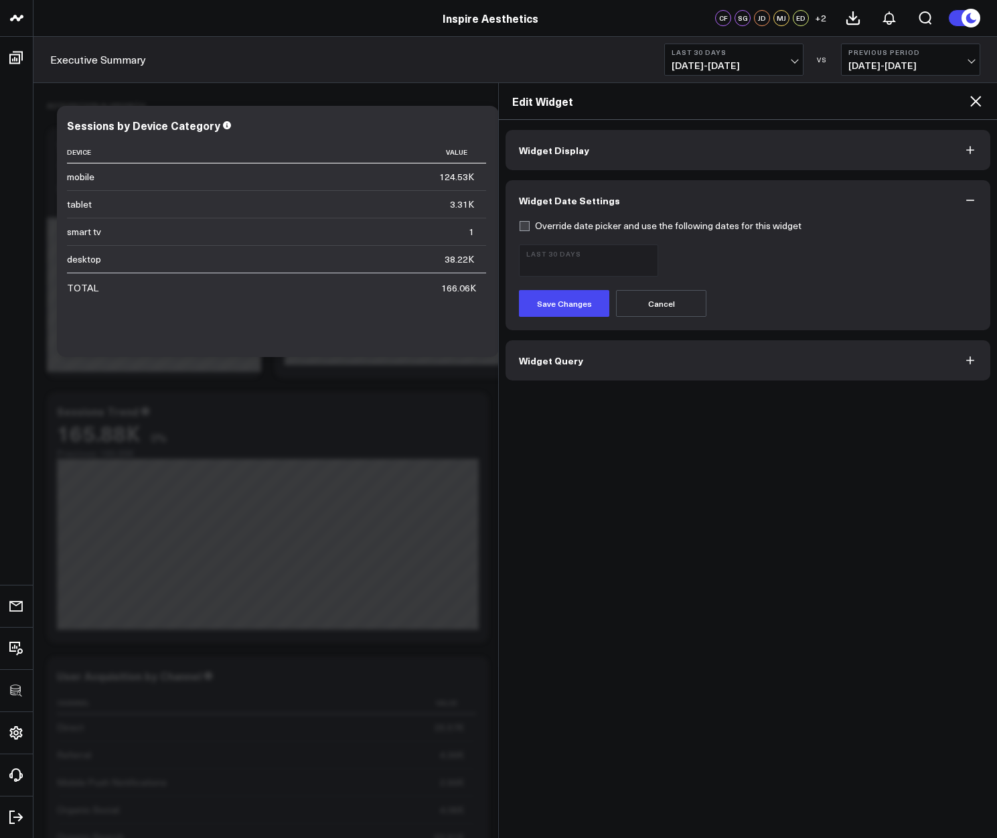
click at [611, 373] on button "Widget Query" at bounding box center [748, 360] width 485 height 40
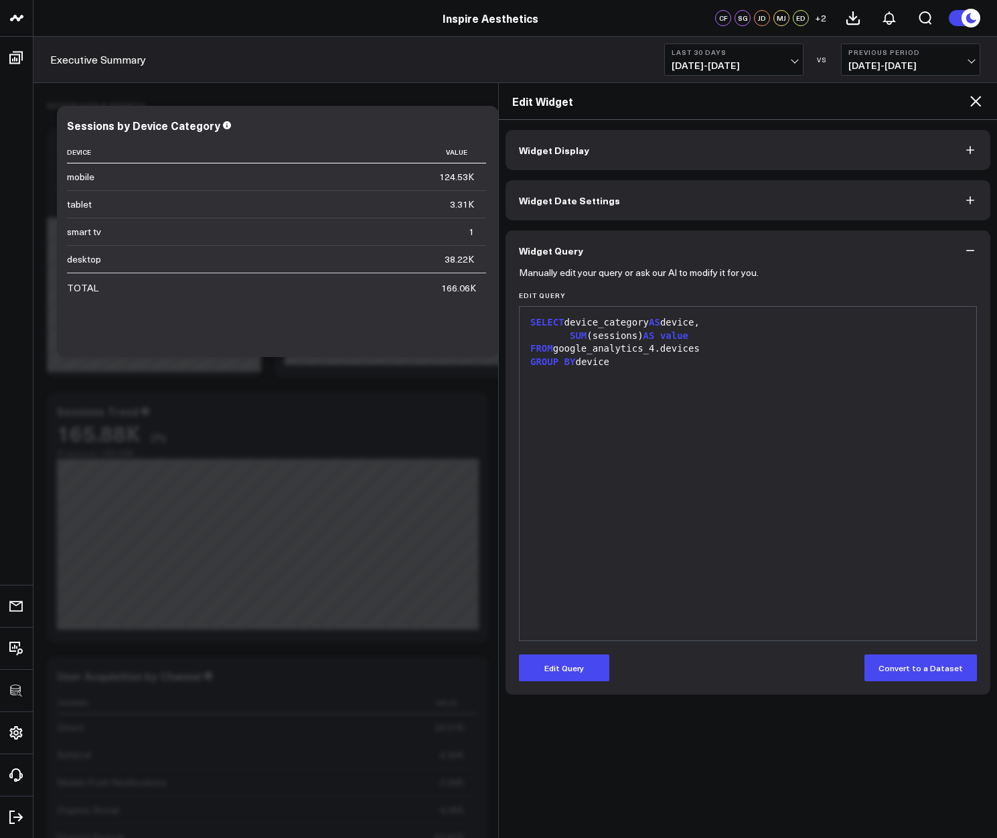
click at [979, 98] on icon at bounding box center [975, 101] width 11 height 11
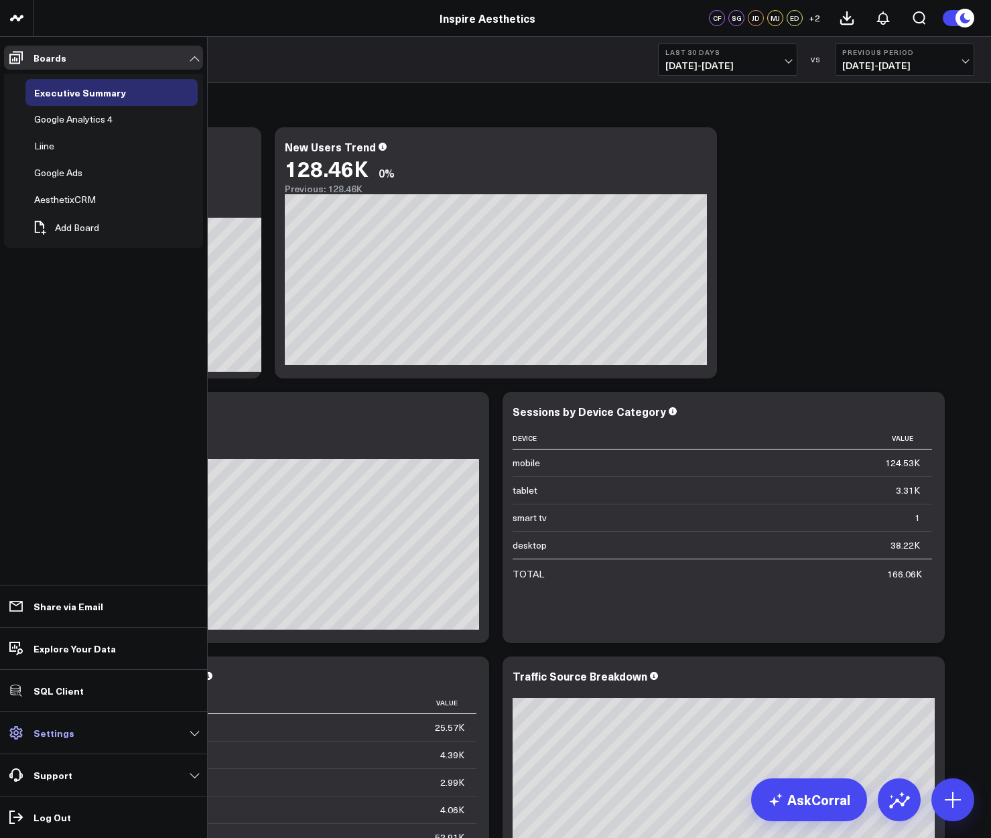
click at [60, 743] on link "Settings" at bounding box center [103, 733] width 199 height 24
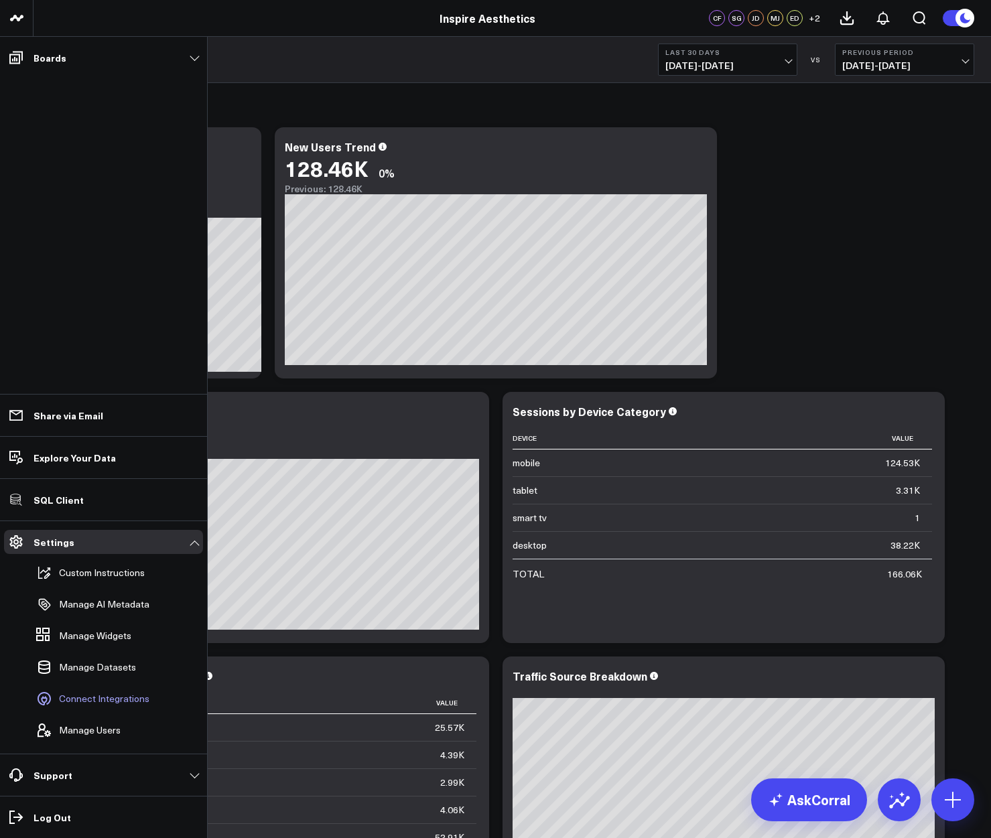
click at [98, 699] on span "Connect Integrations" at bounding box center [104, 698] width 90 height 11
